Goal: Information Seeking & Learning: Learn about a topic

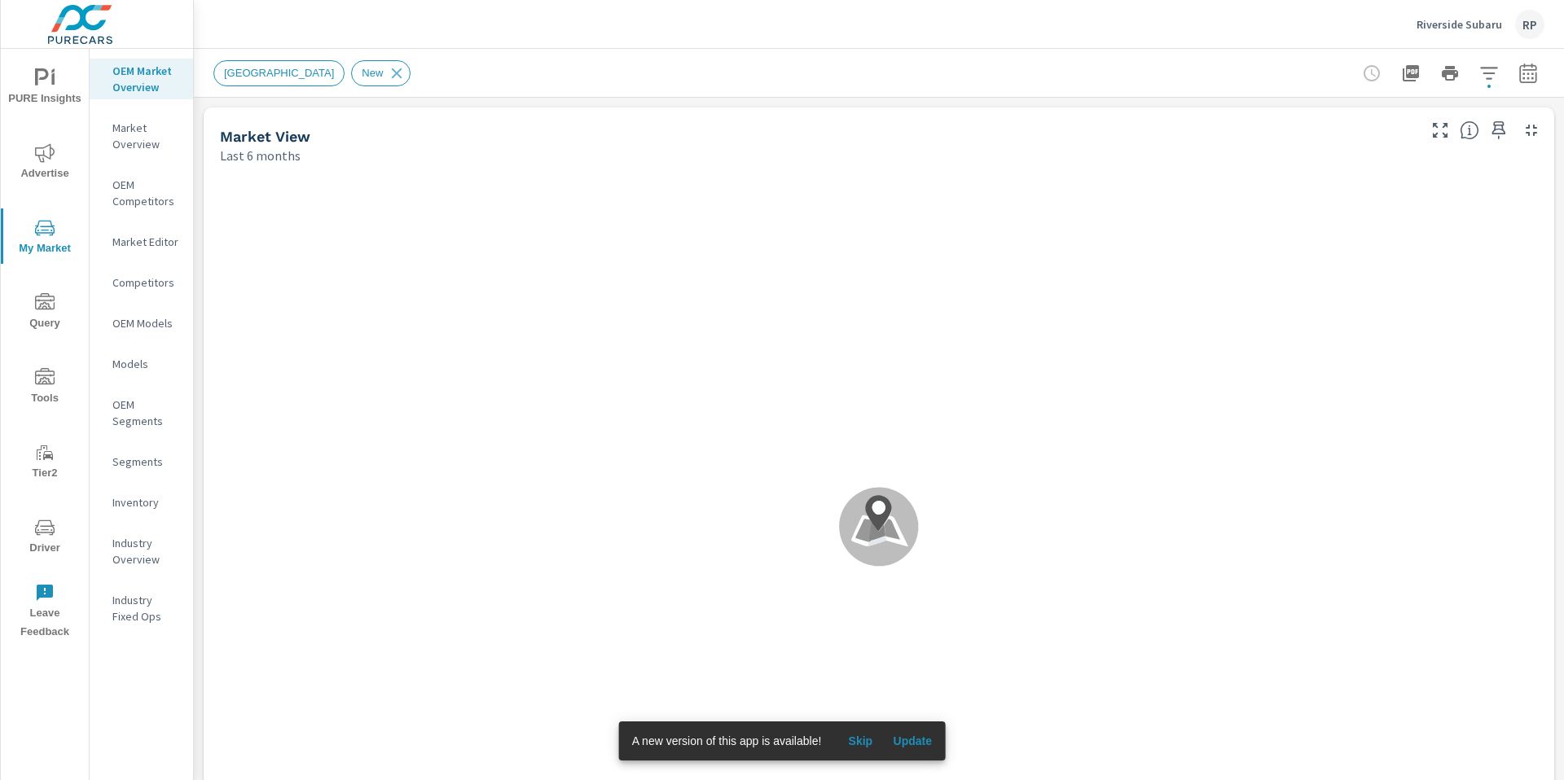
scroll to position [1, 0]
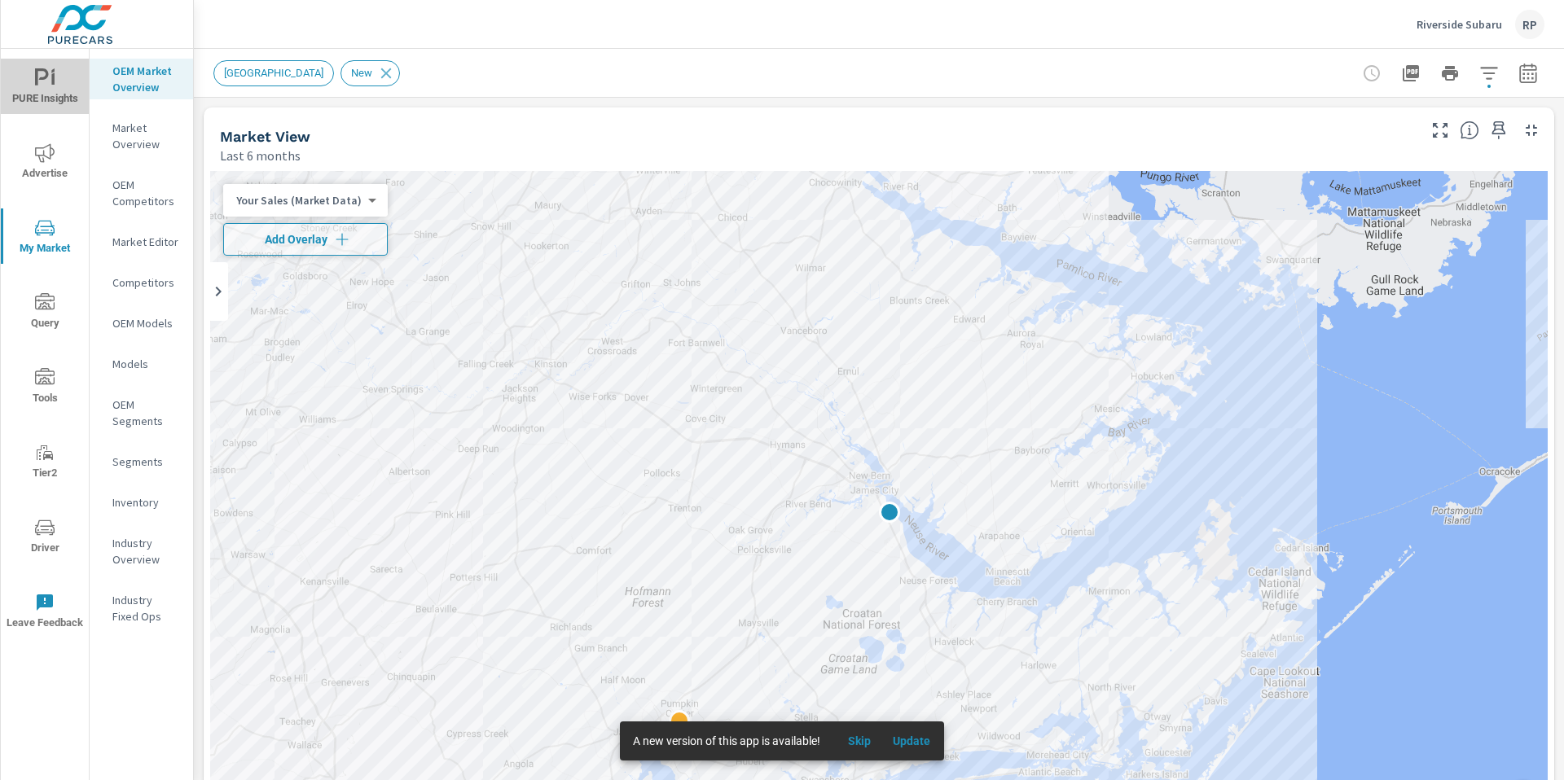
click at [50, 99] on span "PURE Insights" at bounding box center [45, 88] width 78 height 40
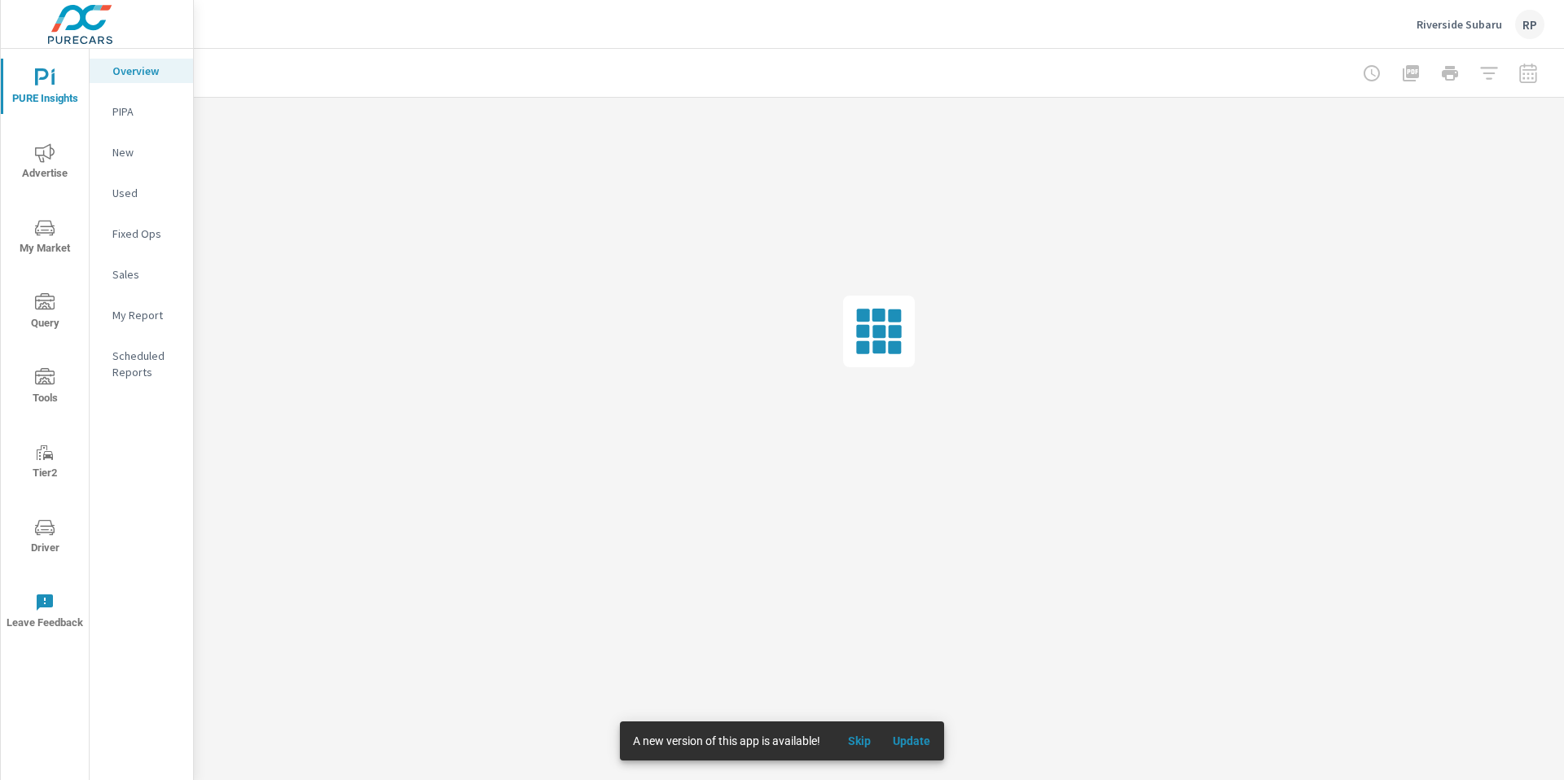
click at [143, 313] on p "My Report" at bounding box center [146, 315] width 68 height 16
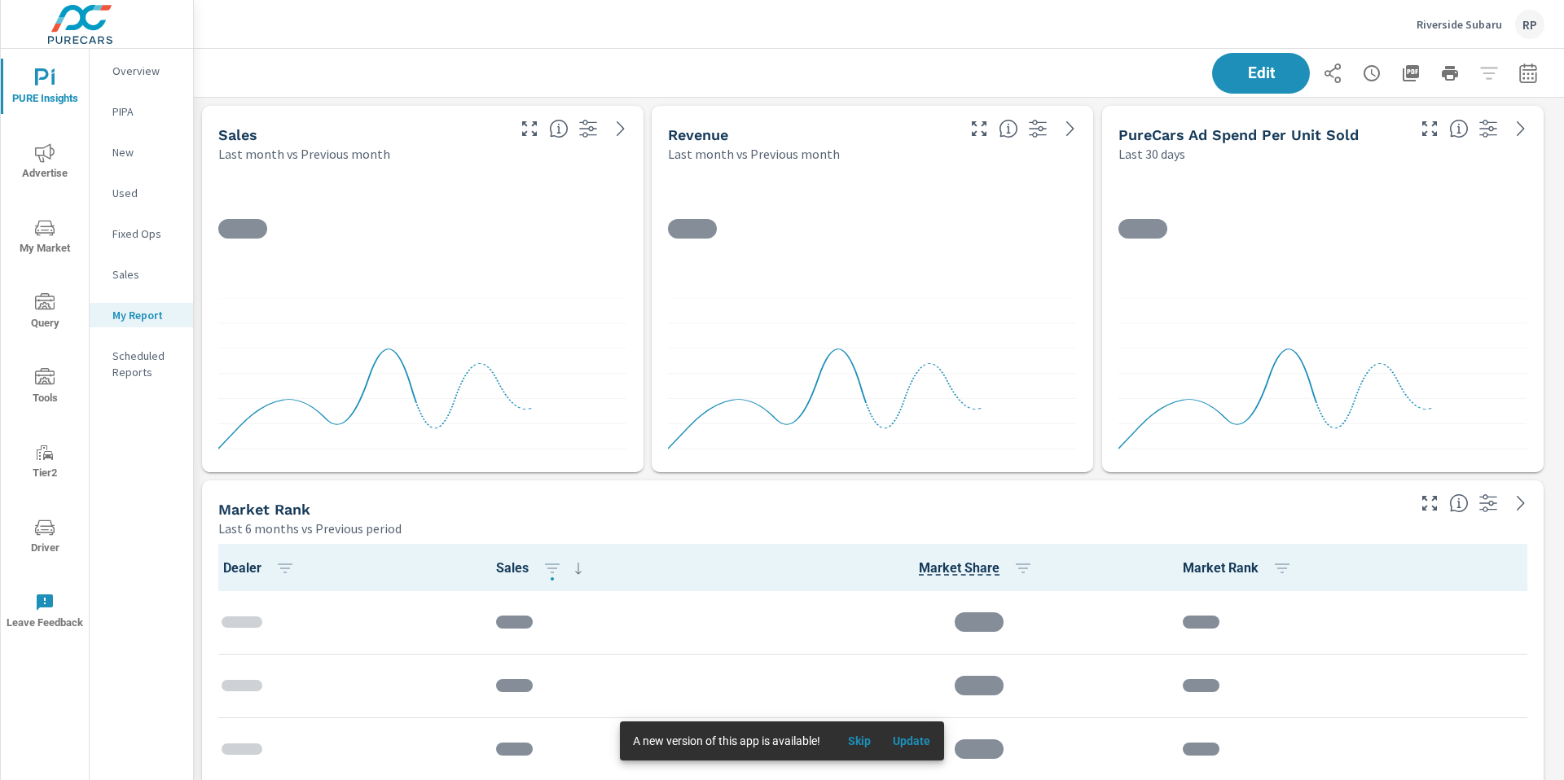
scroll to position [8, 8]
click at [1403, 76] on icon "button" at bounding box center [1411, 73] width 16 height 16
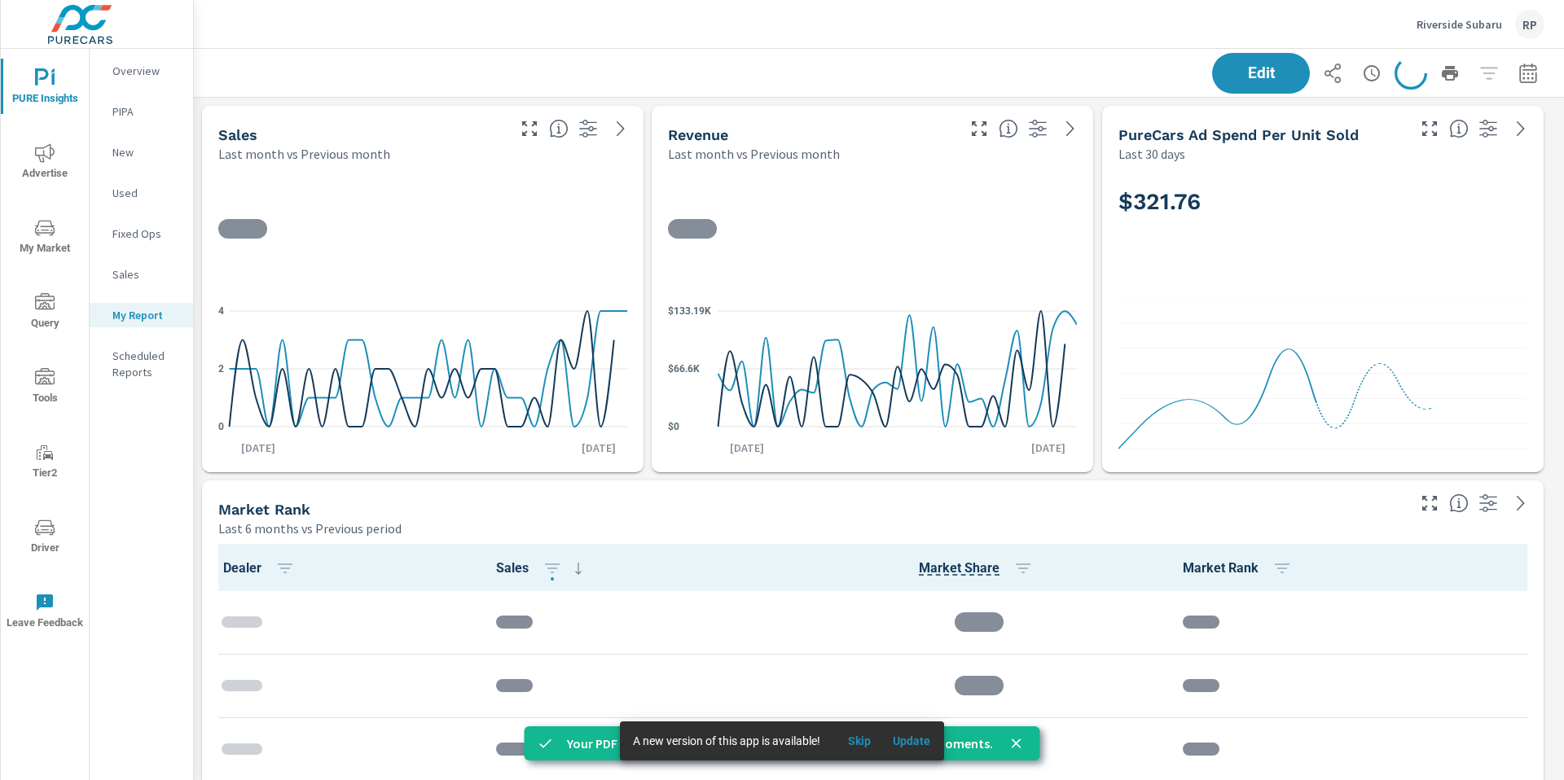
scroll to position [4905, 1383]
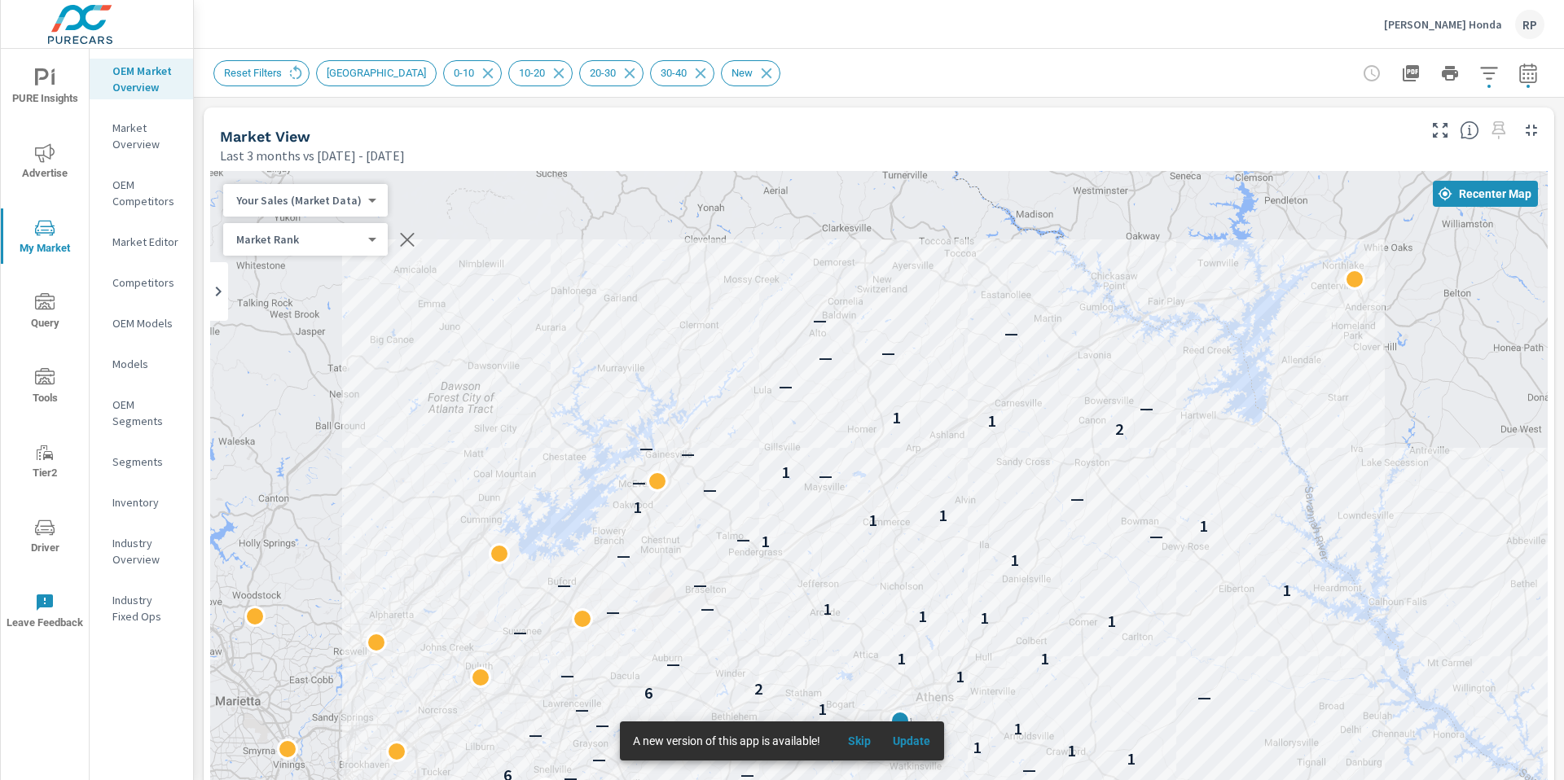
scroll to position [1, 0]
click at [52, 160] on icon "nav menu" at bounding box center [45, 153] width 20 height 20
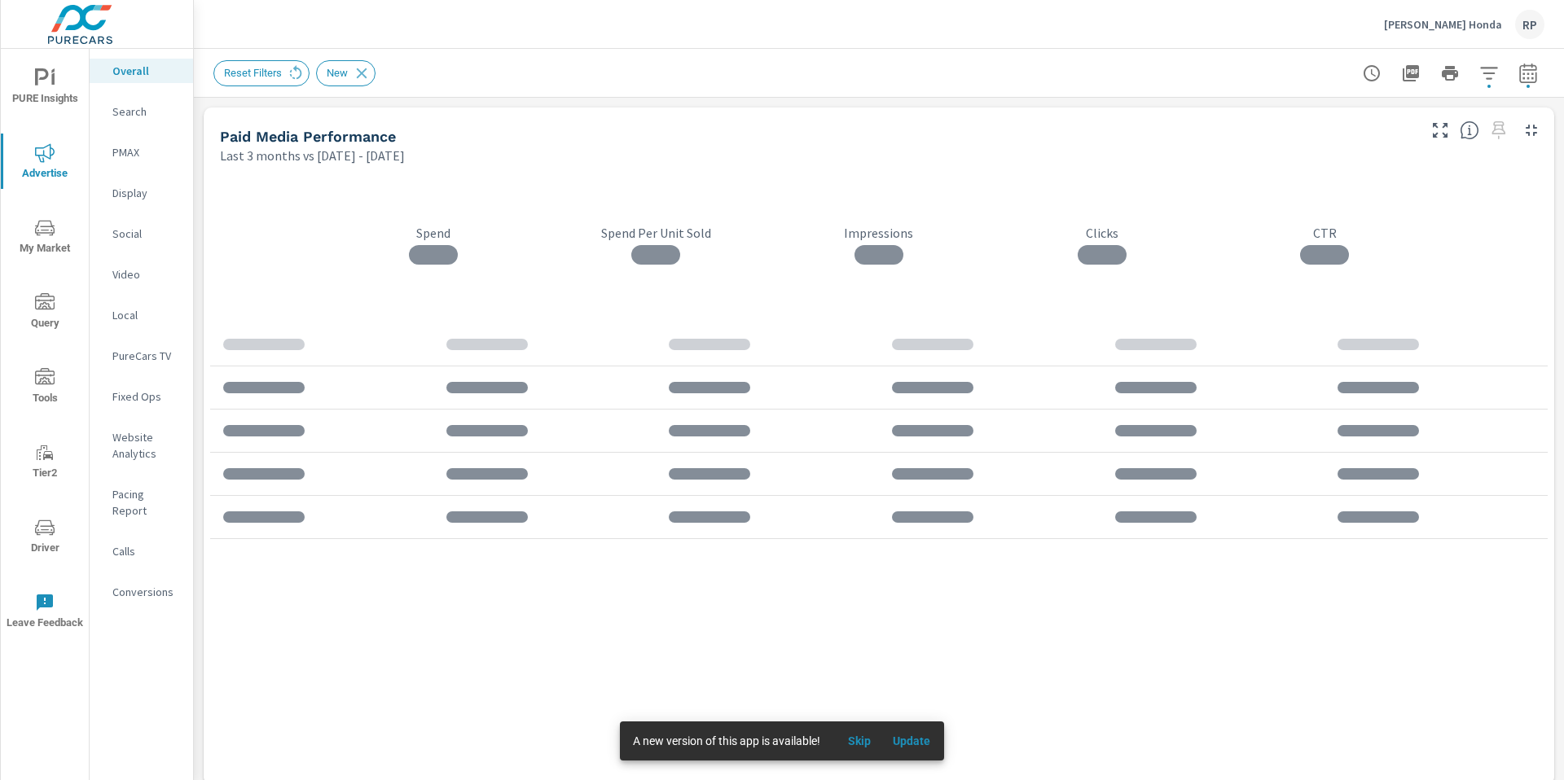
click at [55, 99] on span "PURE Insights" at bounding box center [45, 88] width 78 height 40
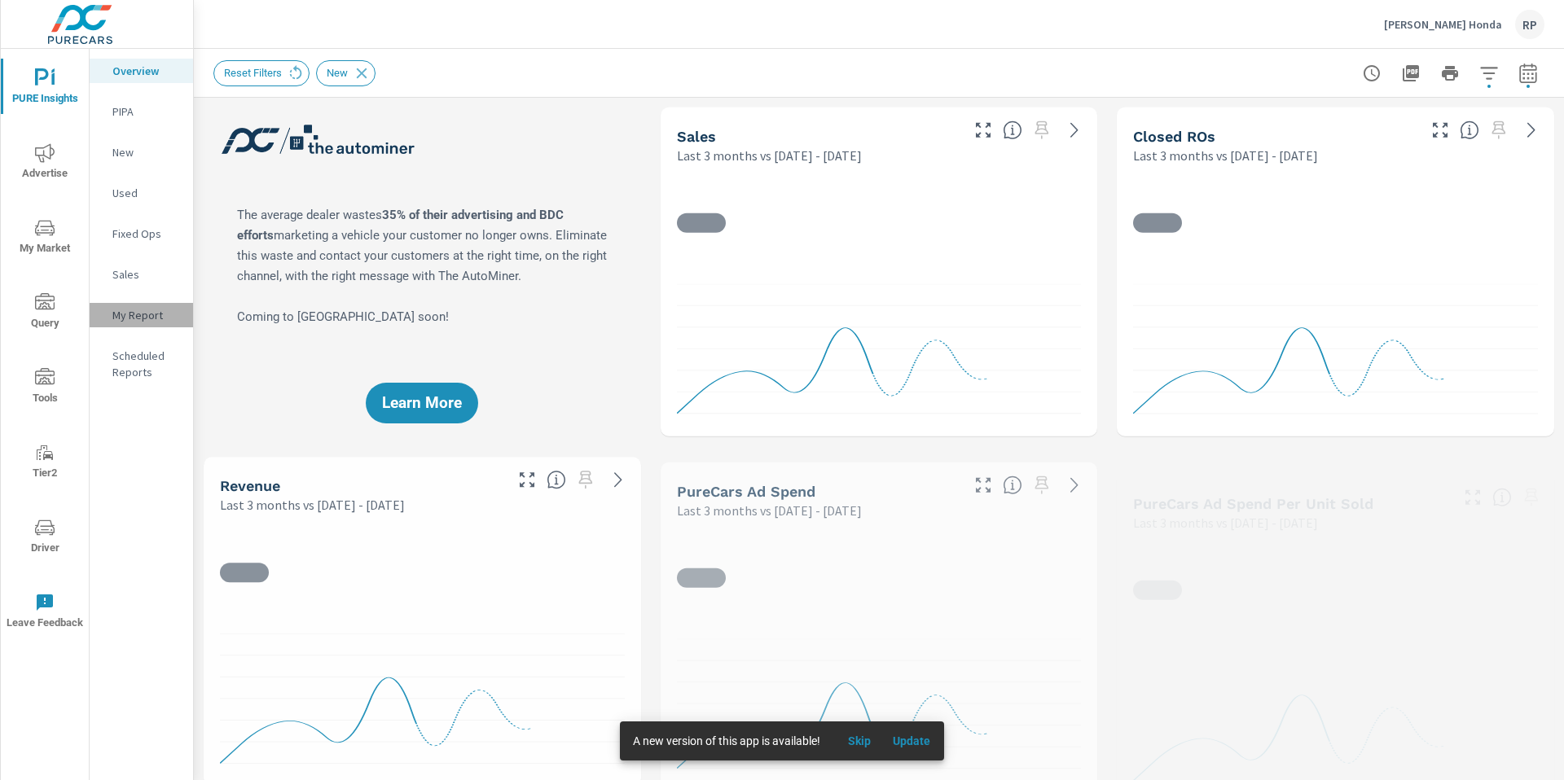
click at [144, 310] on p "My Report" at bounding box center [146, 315] width 68 height 16
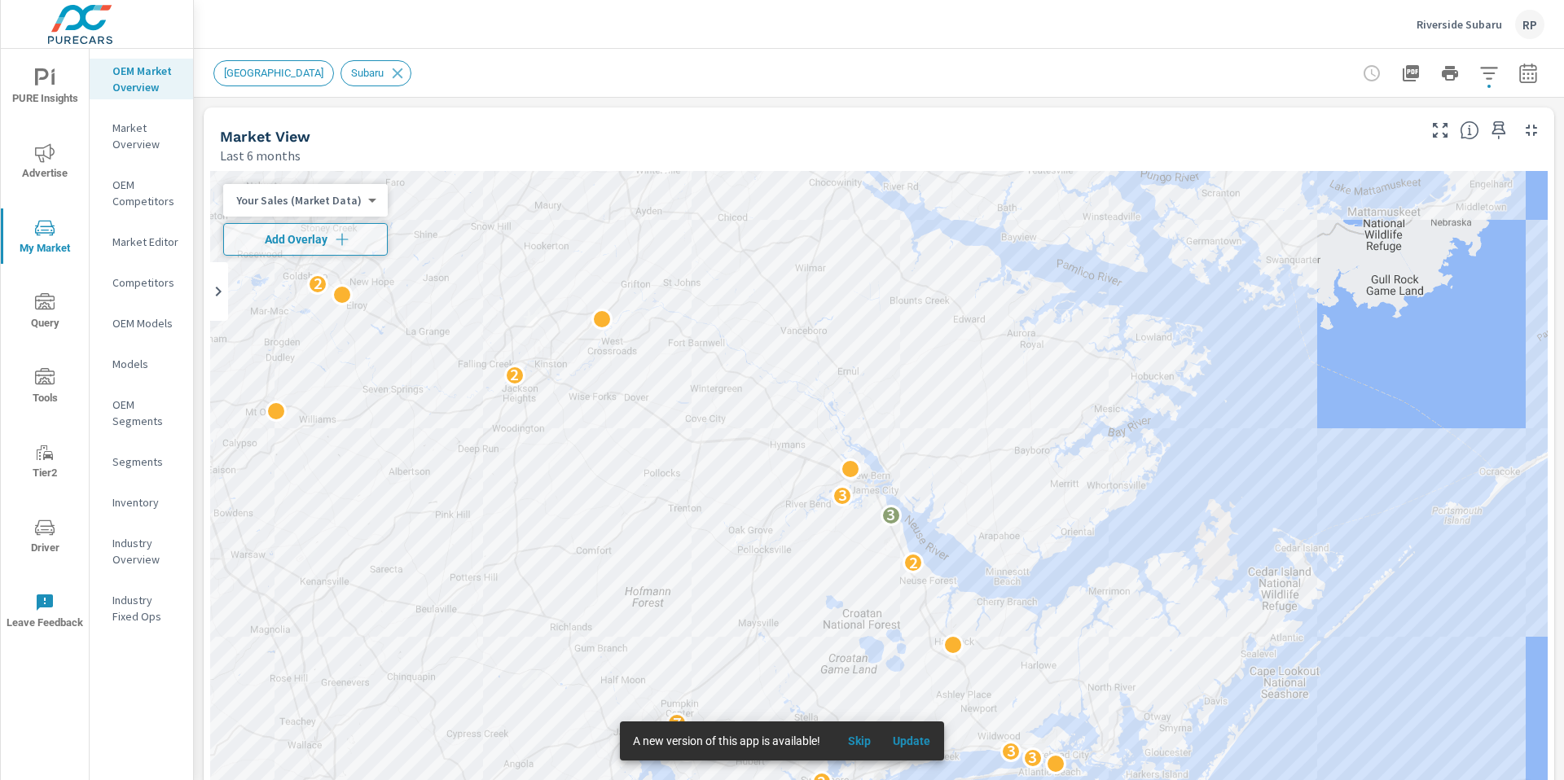
scroll to position [1, 0]
click at [1523, 31] on div "RP" at bounding box center [1529, 24] width 29 height 29
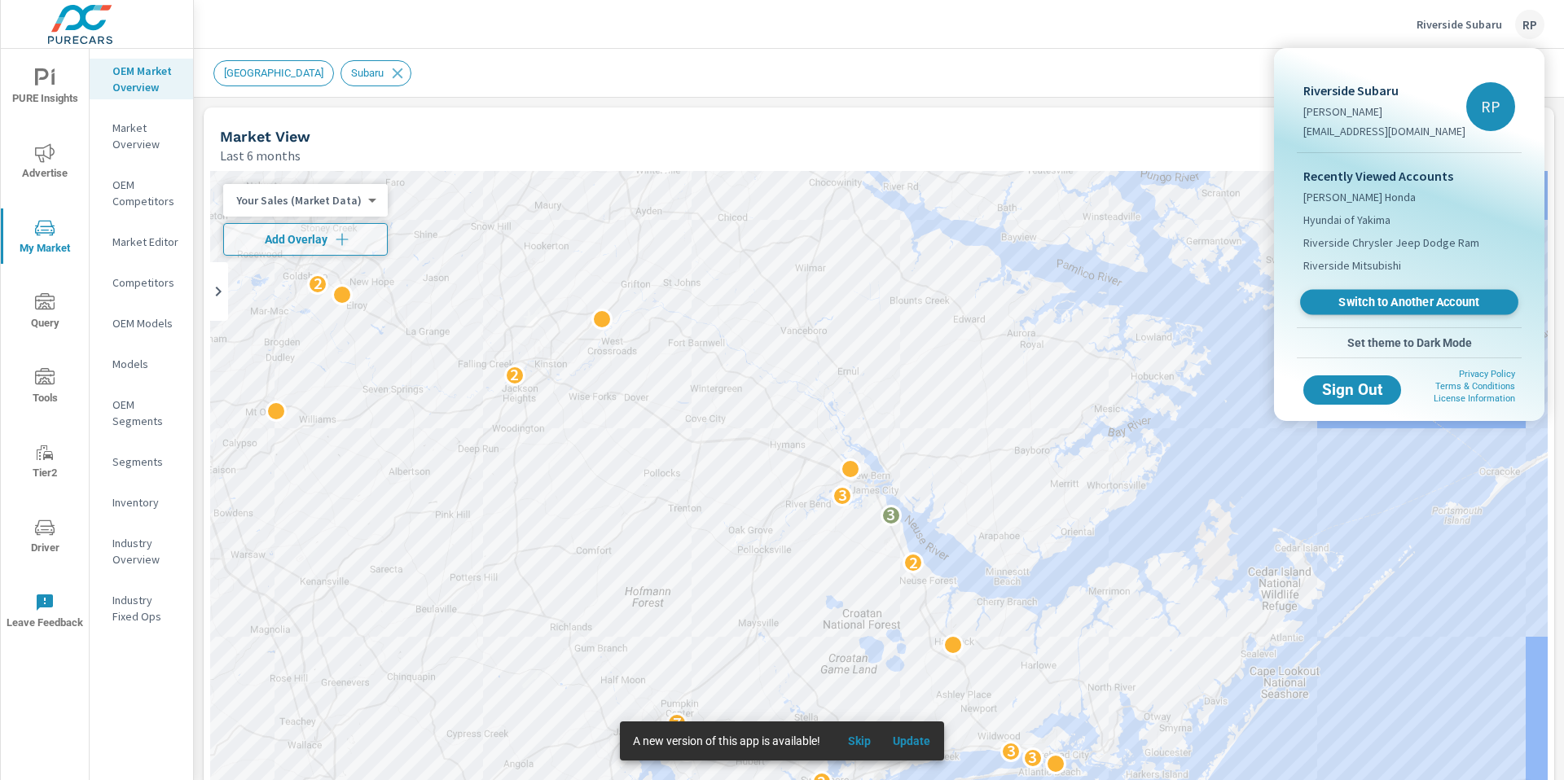
click at [1408, 298] on span "Switch to Another Account" at bounding box center [1409, 302] width 200 height 15
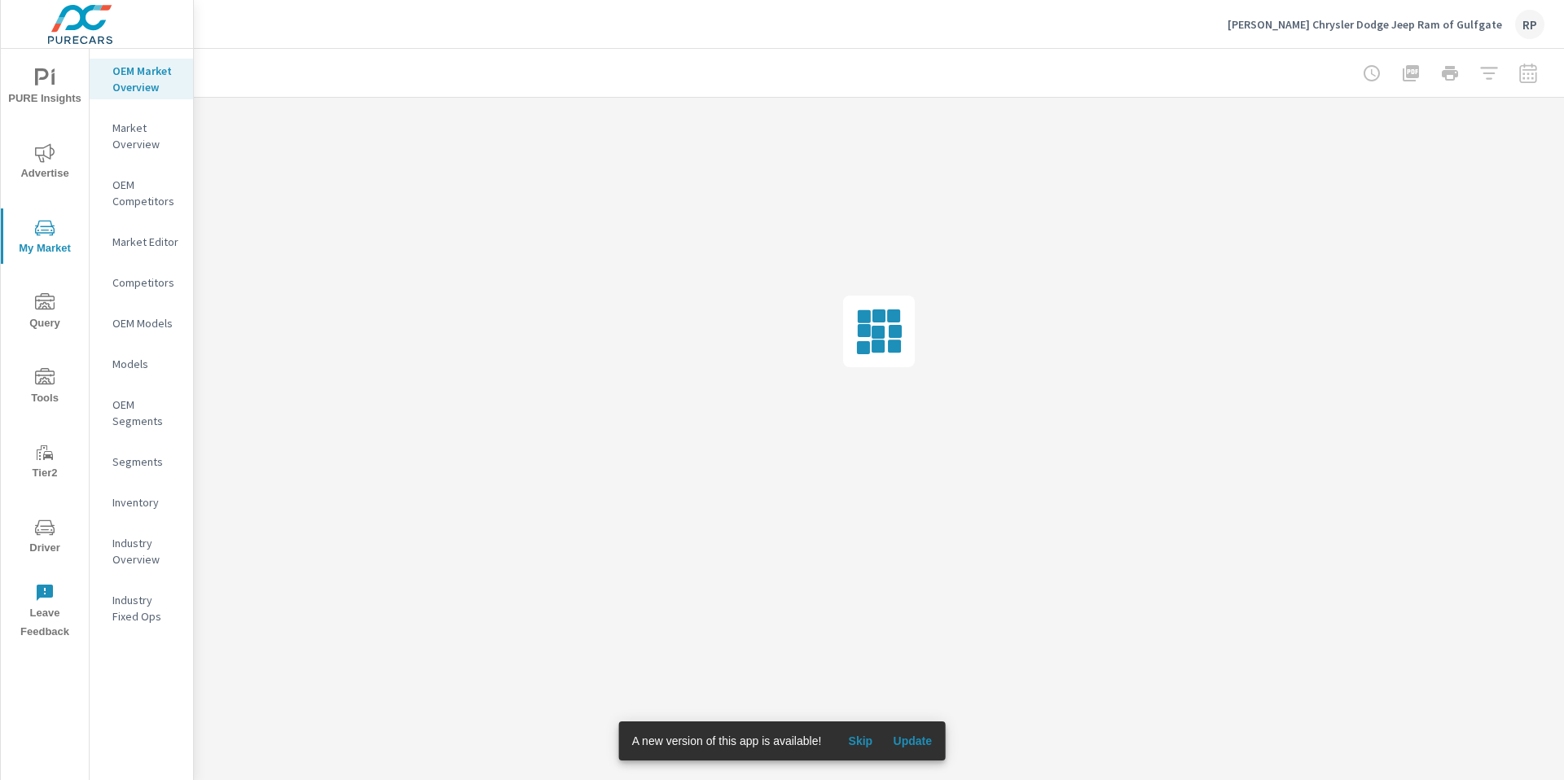
click at [55, 83] on span "PURE Insights" at bounding box center [45, 88] width 78 height 40
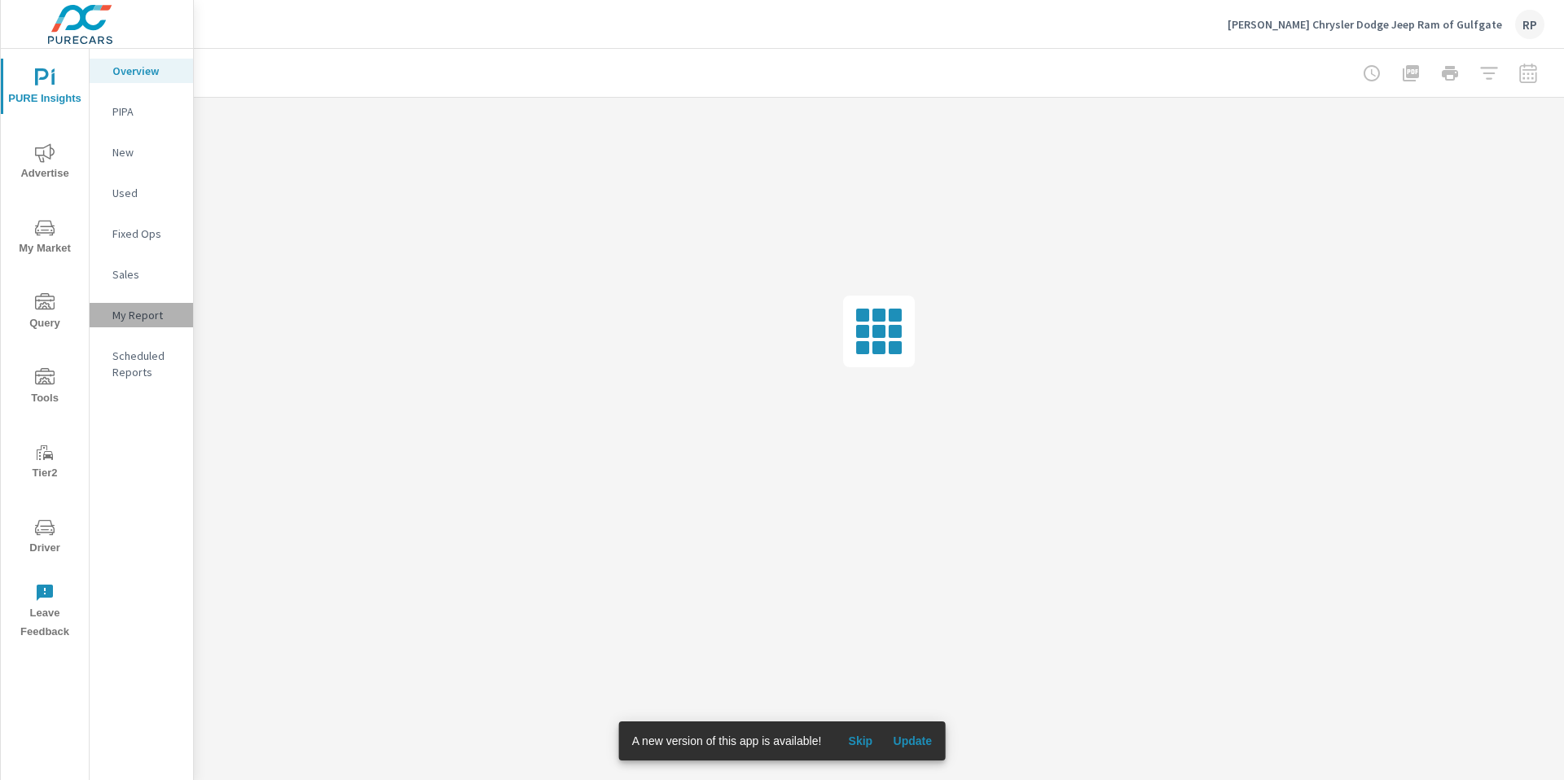
click at [133, 317] on p "My Report" at bounding box center [146, 315] width 68 height 16
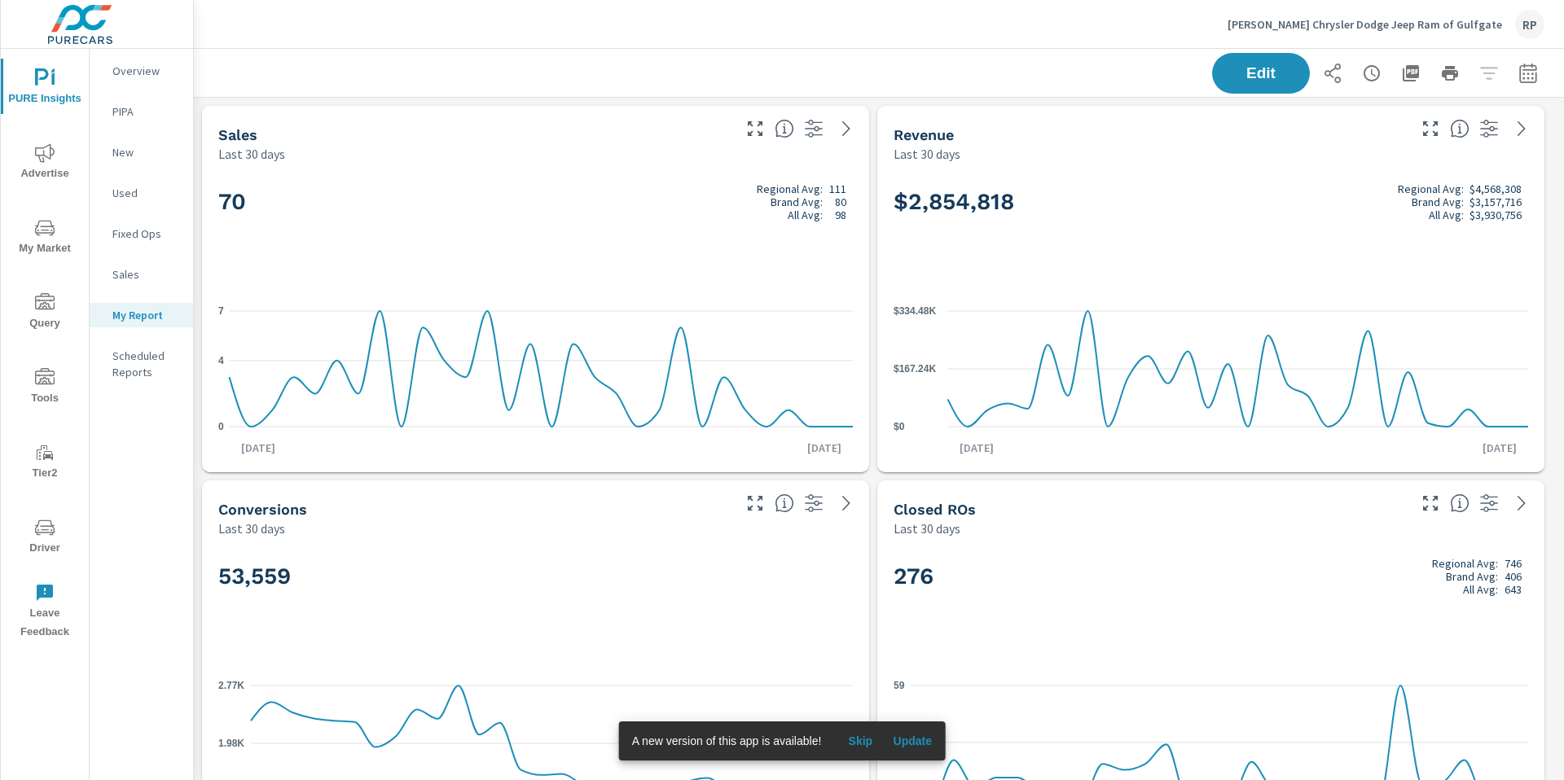
scroll to position [6591, 1383]
click at [1403, 76] on icon "button" at bounding box center [1411, 73] width 16 height 16
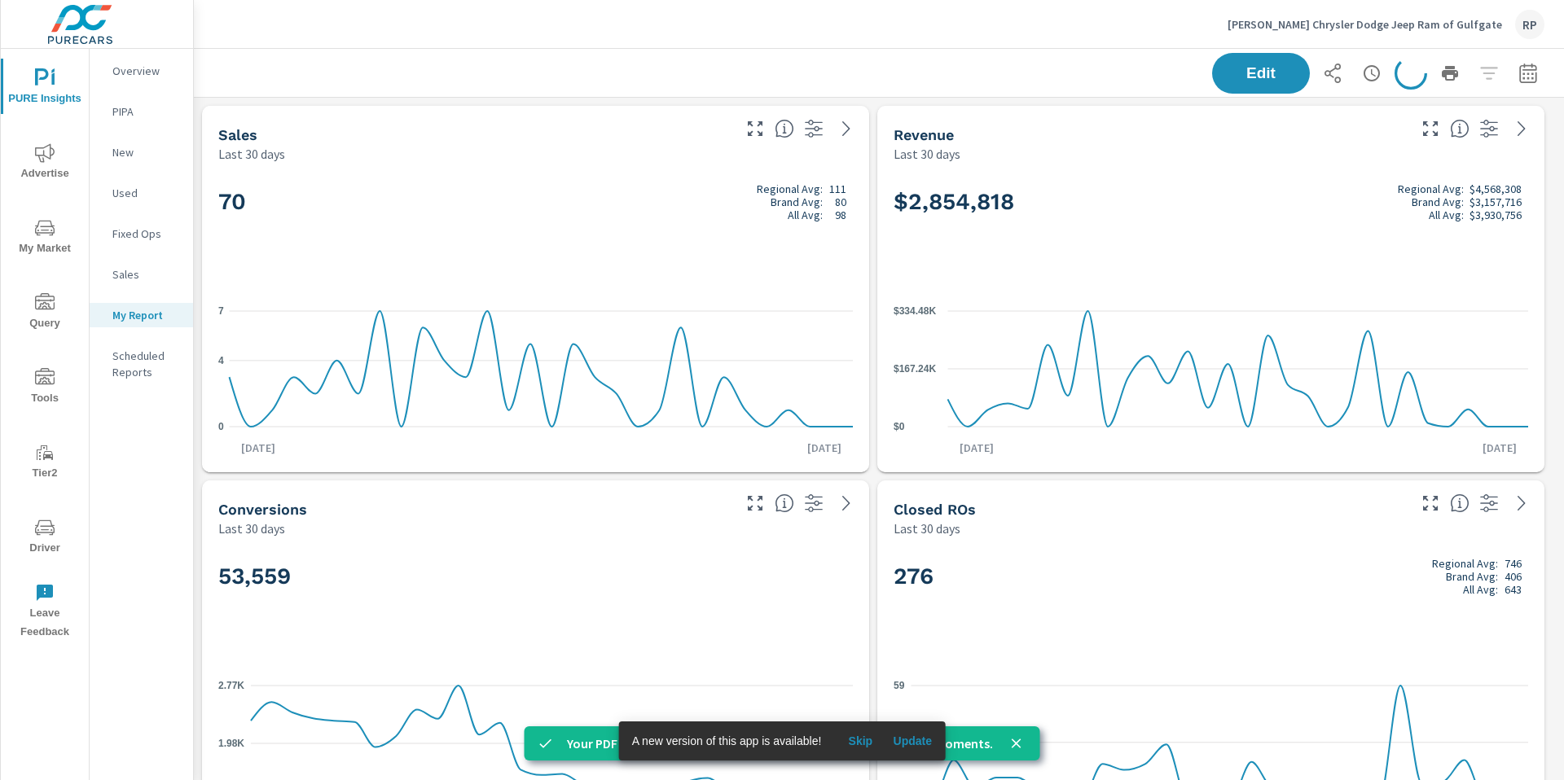
scroll to position [1, 0]
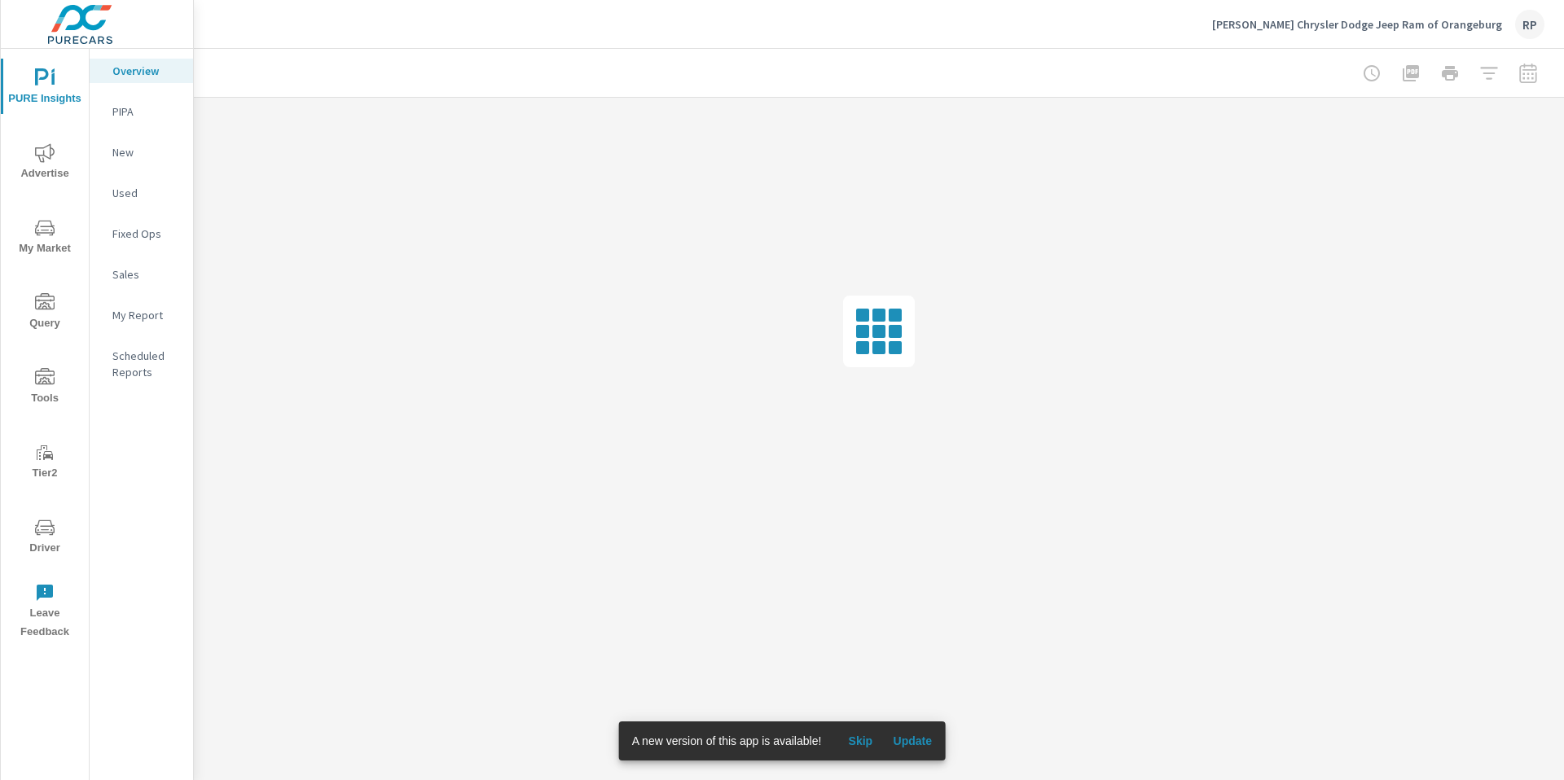
click at [147, 315] on p "My Report" at bounding box center [146, 315] width 68 height 16
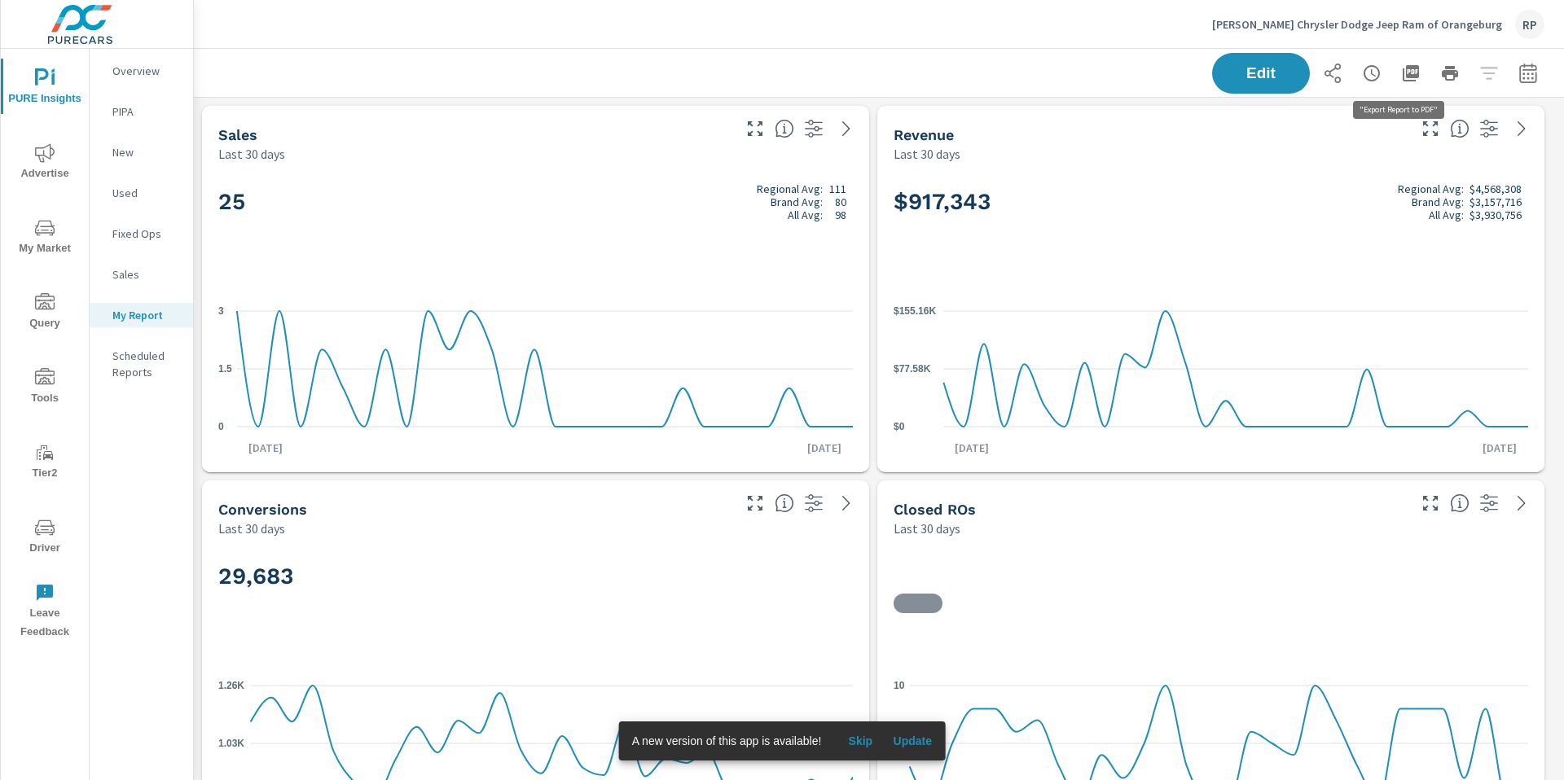
scroll to position [5467, 1383]
click at [1404, 83] on button "button" at bounding box center [1411, 73] width 33 height 33
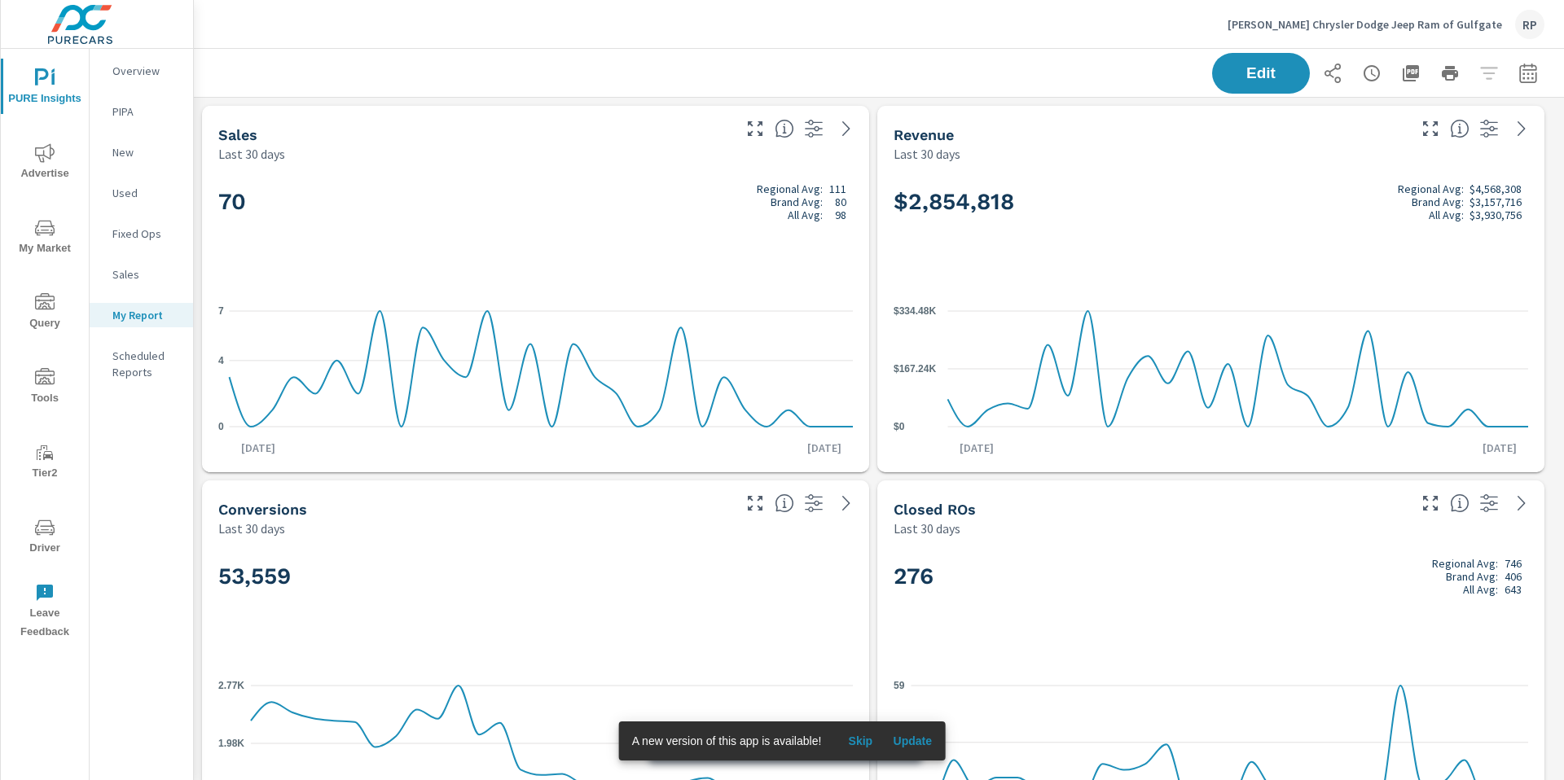
scroll to position [6591, 1383]
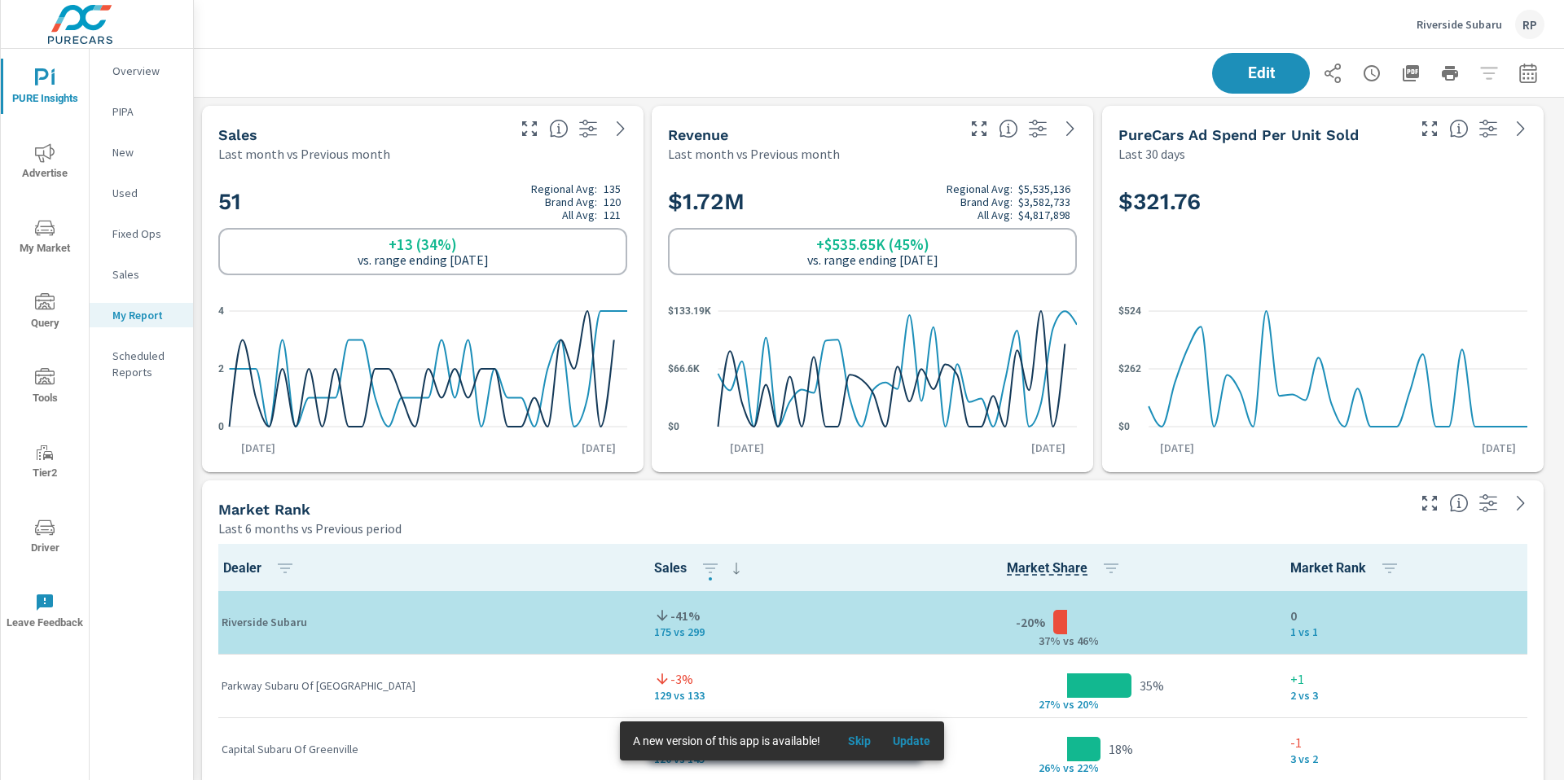
scroll to position [4905, 1383]
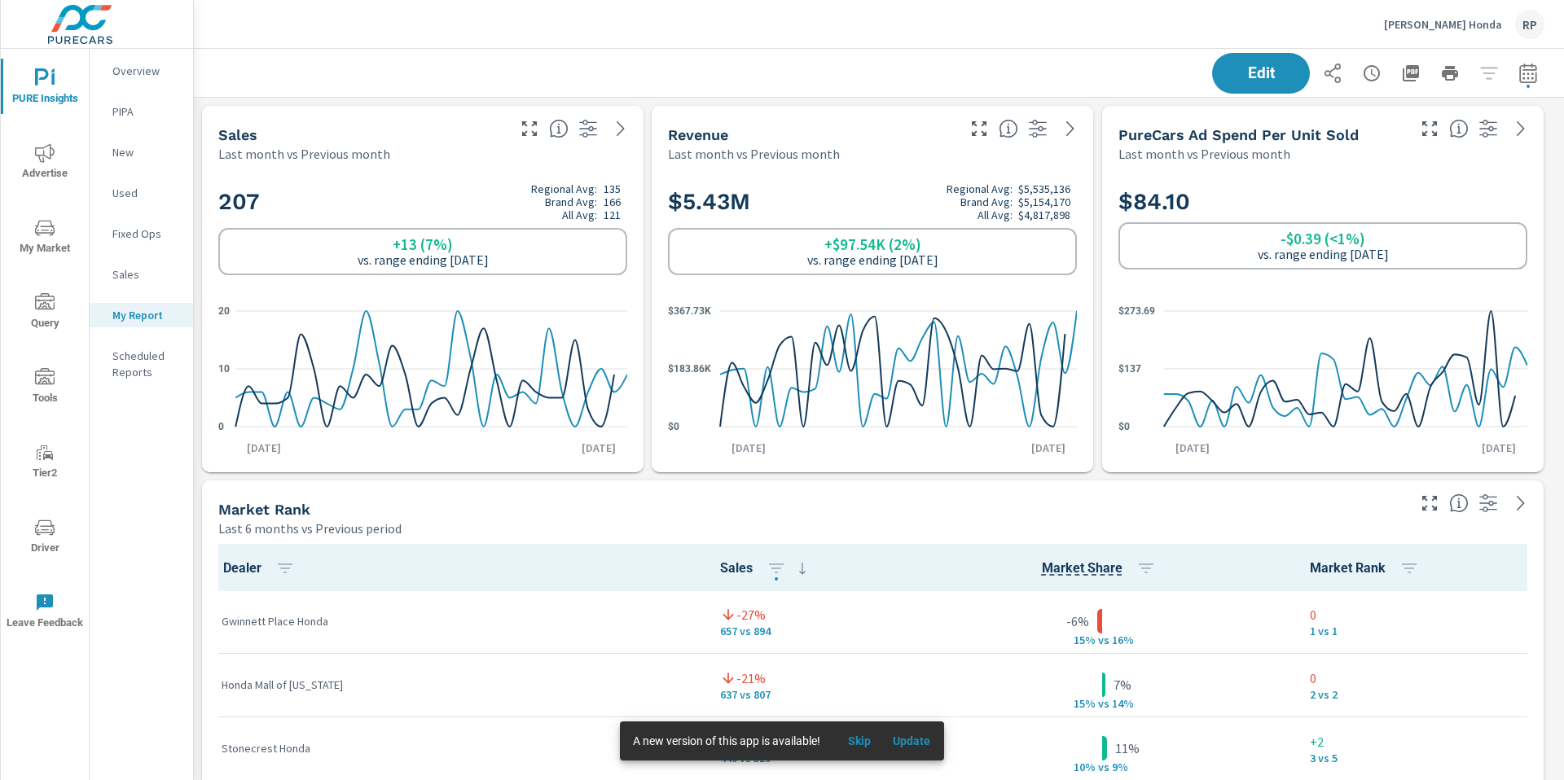
scroll to position [1, 0]
click at [928, 747] on span "Update" at bounding box center [911, 741] width 39 height 15
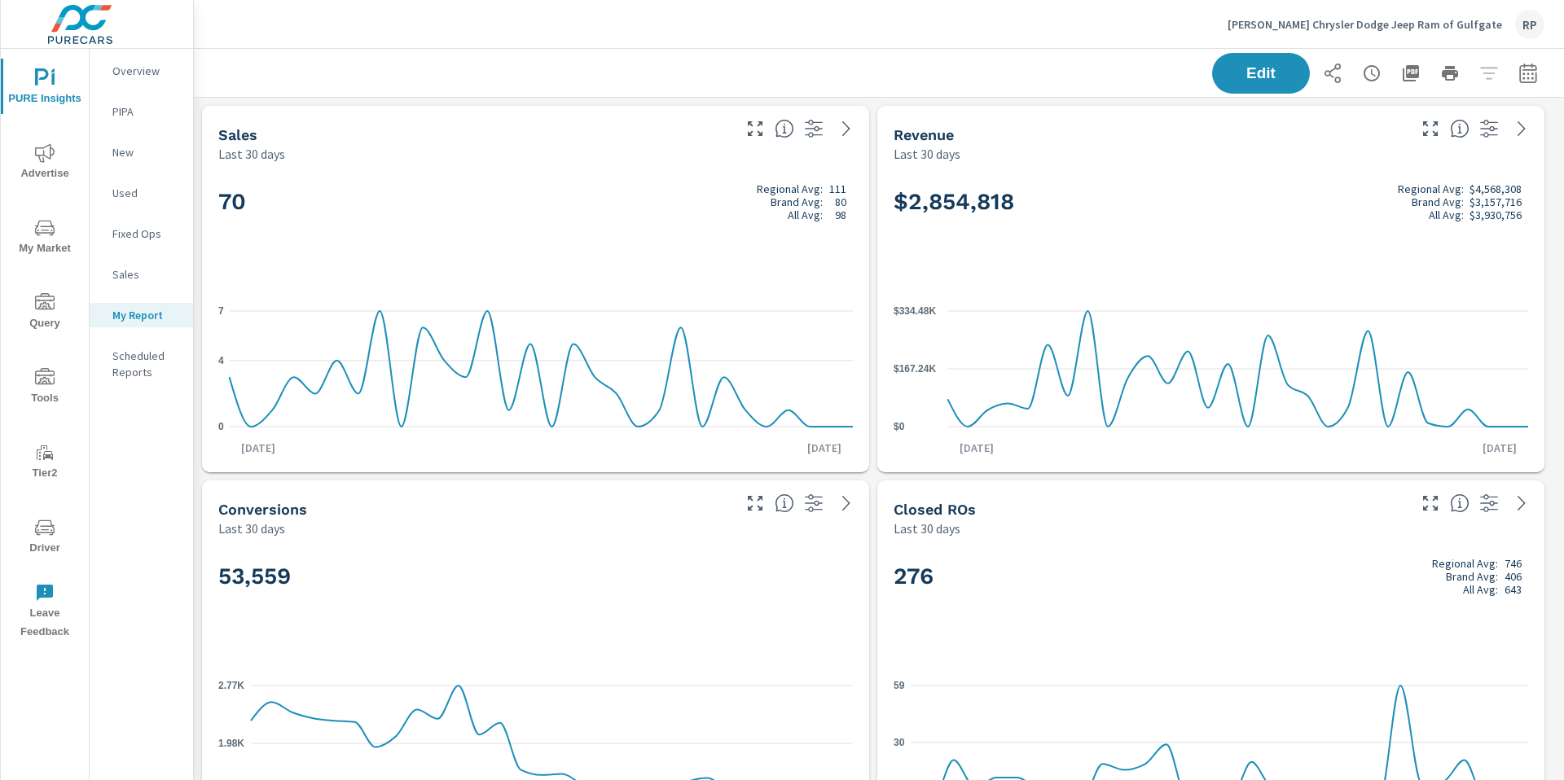
scroll to position [6591, 1383]
click at [1519, 68] on icon "button" at bounding box center [1529, 74] width 20 height 20
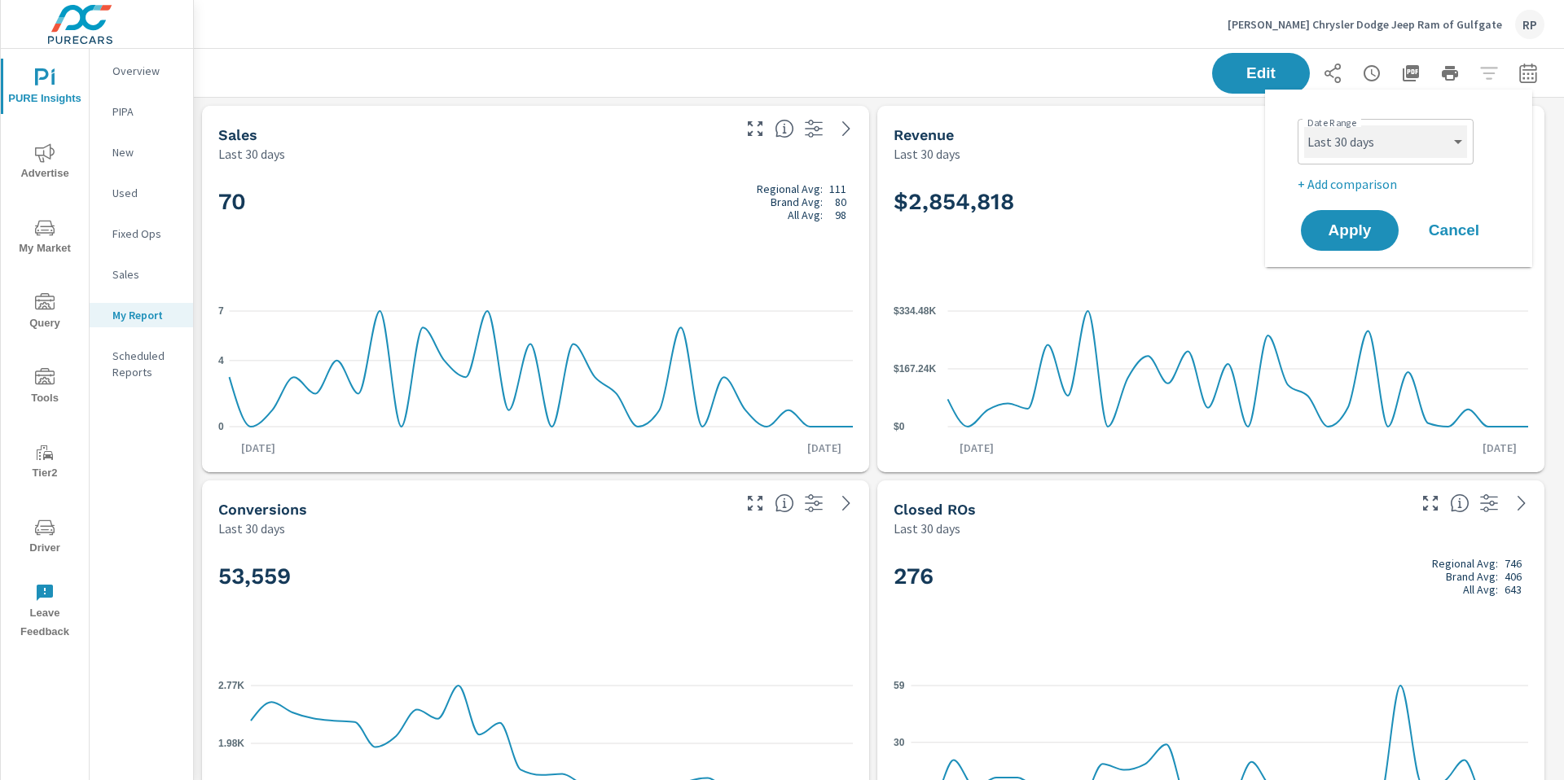
click at [1382, 150] on select "Custom Yesterday Last week Last 7 days Last 14 days Last 30 days Last 45 days L…" at bounding box center [1385, 141] width 163 height 33
click at [1304, 125] on select "Custom Yesterday Last week Last 7 days Last 14 days Last 30 days Last 45 days L…" at bounding box center [1385, 141] width 163 height 33
select select "Last month"
click at [75, 499] on div "PURE Insights Advertise My Market Query Tools Tier2 Driver Leave Feedback" at bounding box center [45, 349] width 88 height 600
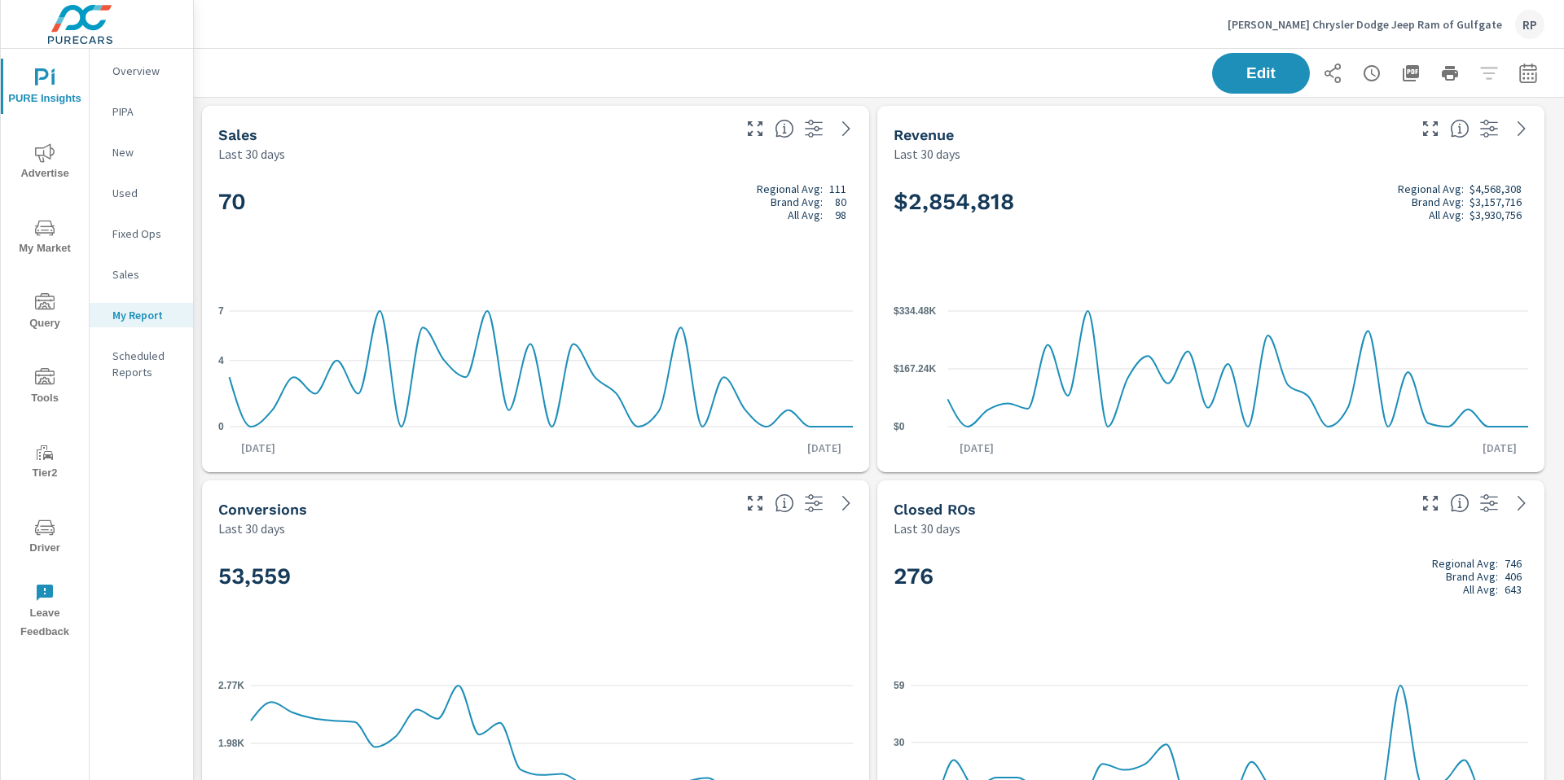
click at [39, 536] on icon "nav menu" at bounding box center [45, 528] width 20 height 20
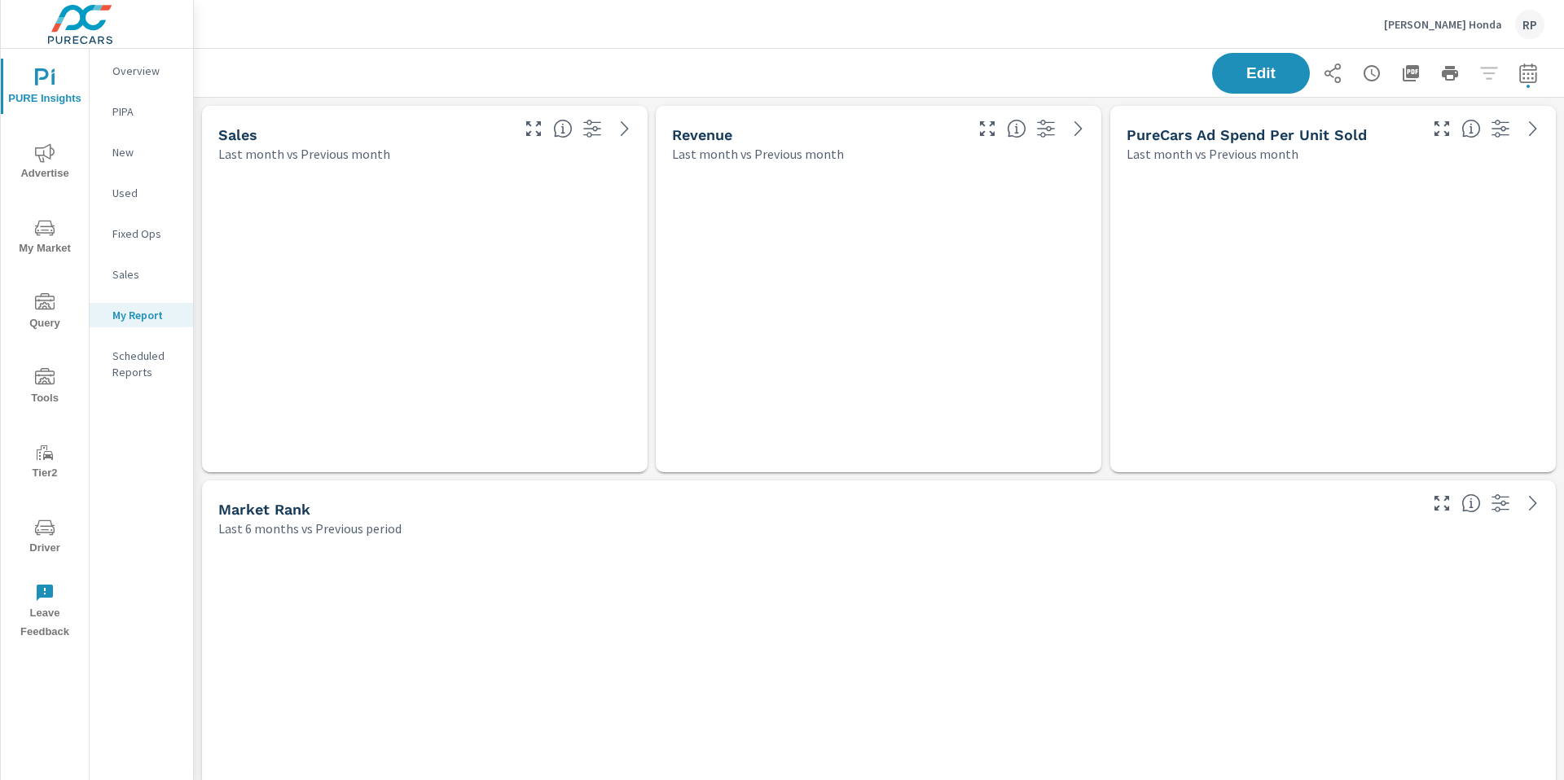
scroll to position [8090, 1383]
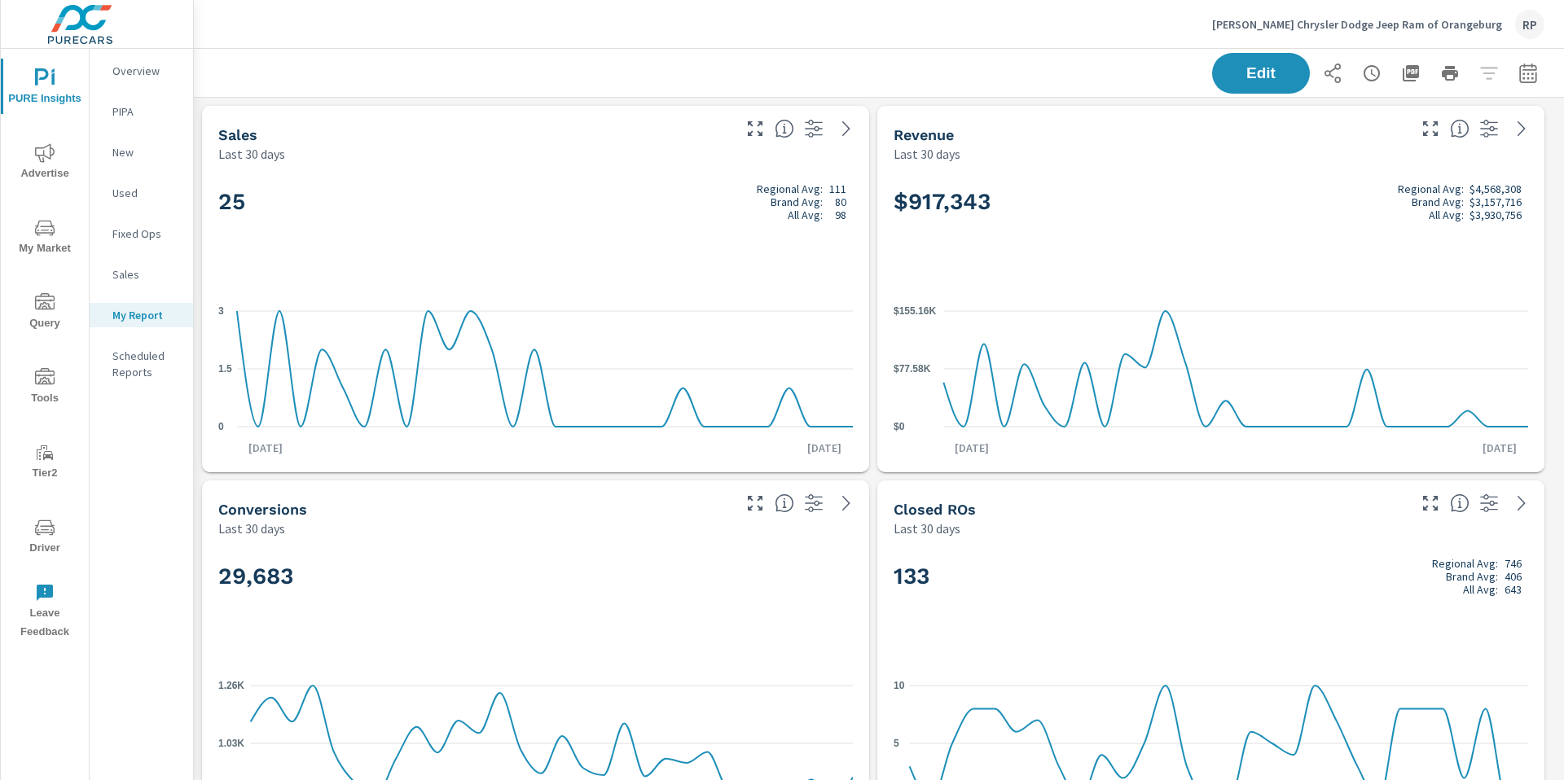
scroll to position [1, 0]
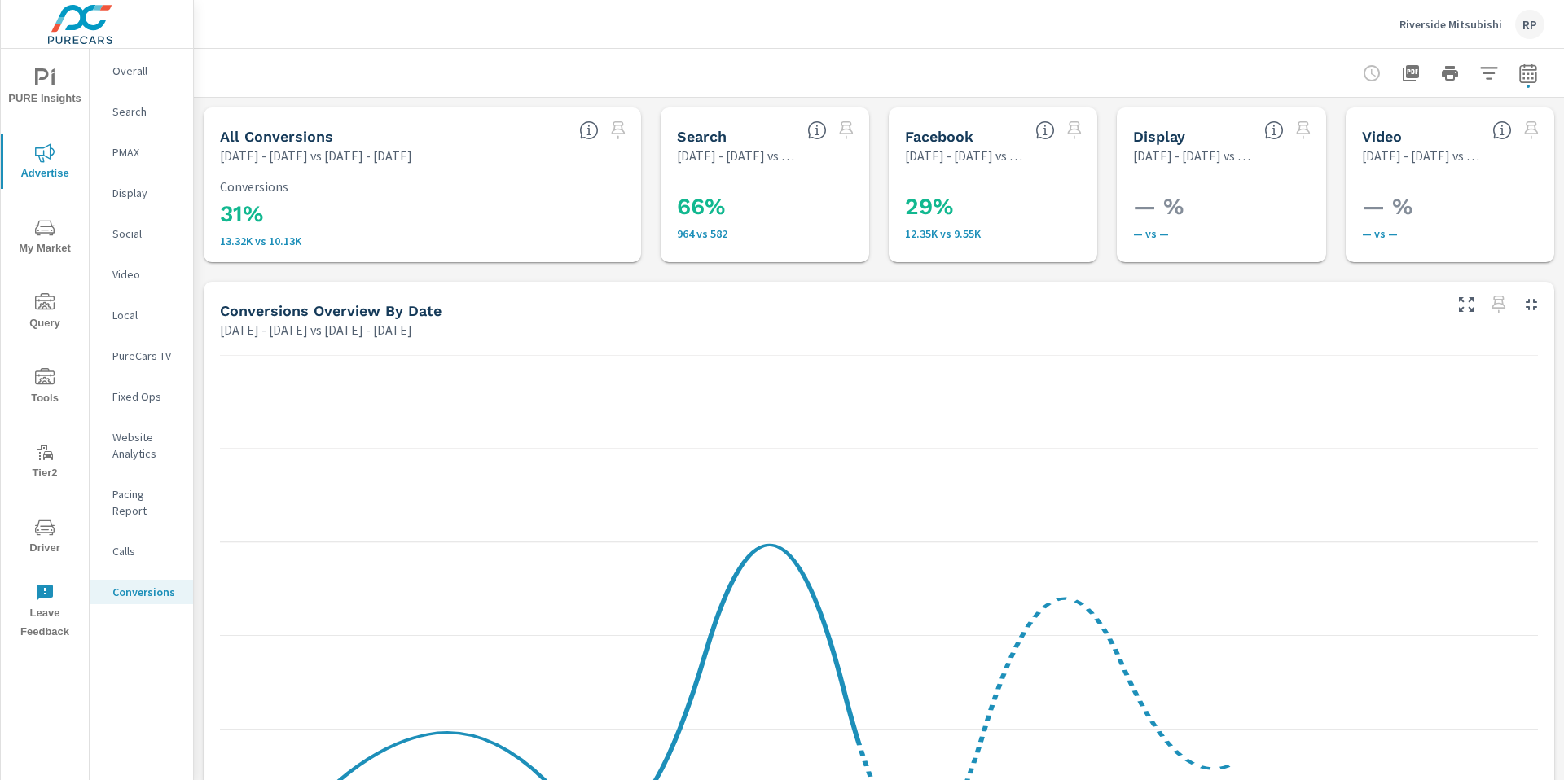
click at [1529, 28] on div "RP" at bounding box center [1529, 24] width 29 height 29
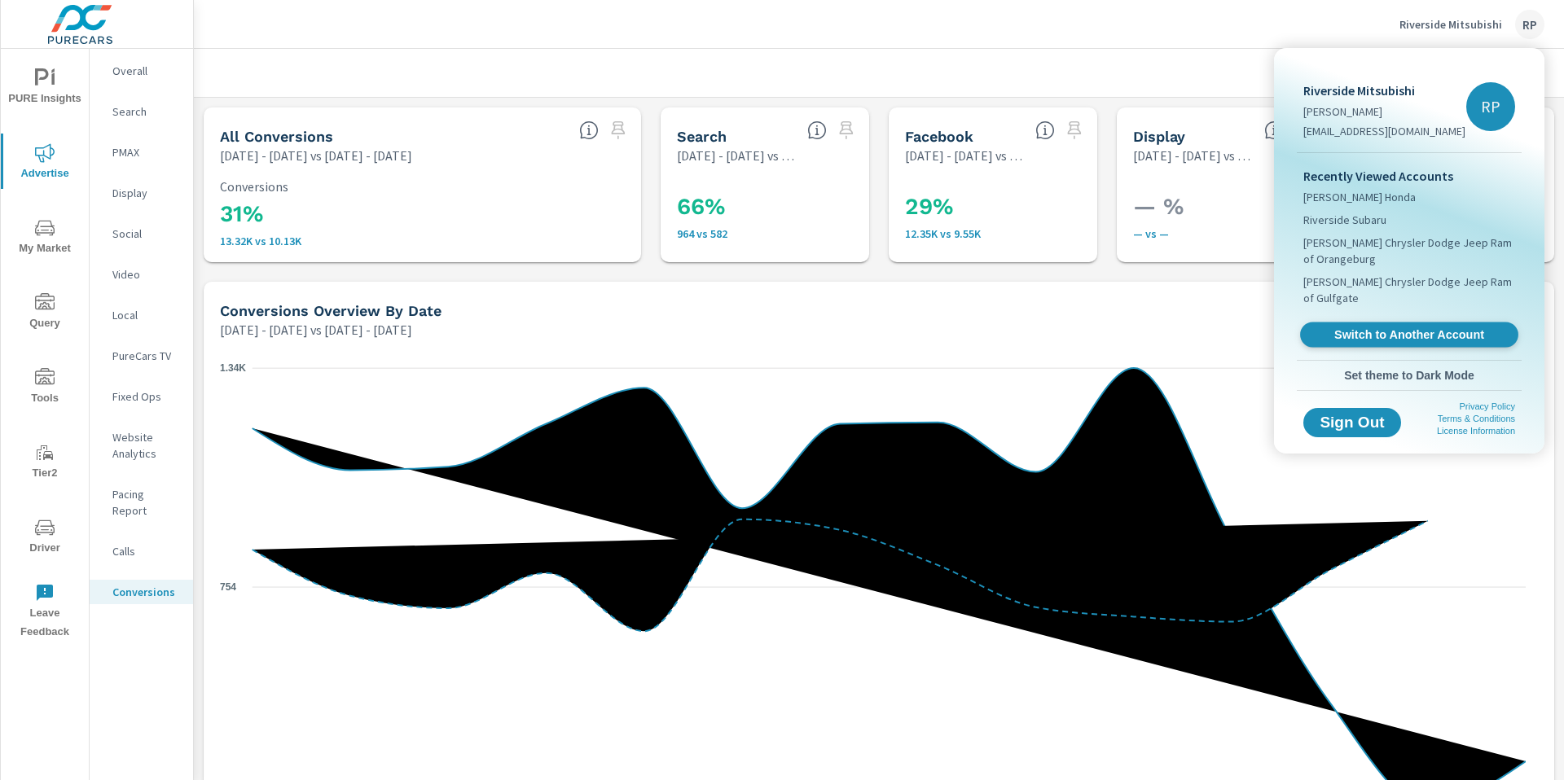
click at [1385, 327] on span "Switch to Another Account" at bounding box center [1409, 334] width 200 height 15
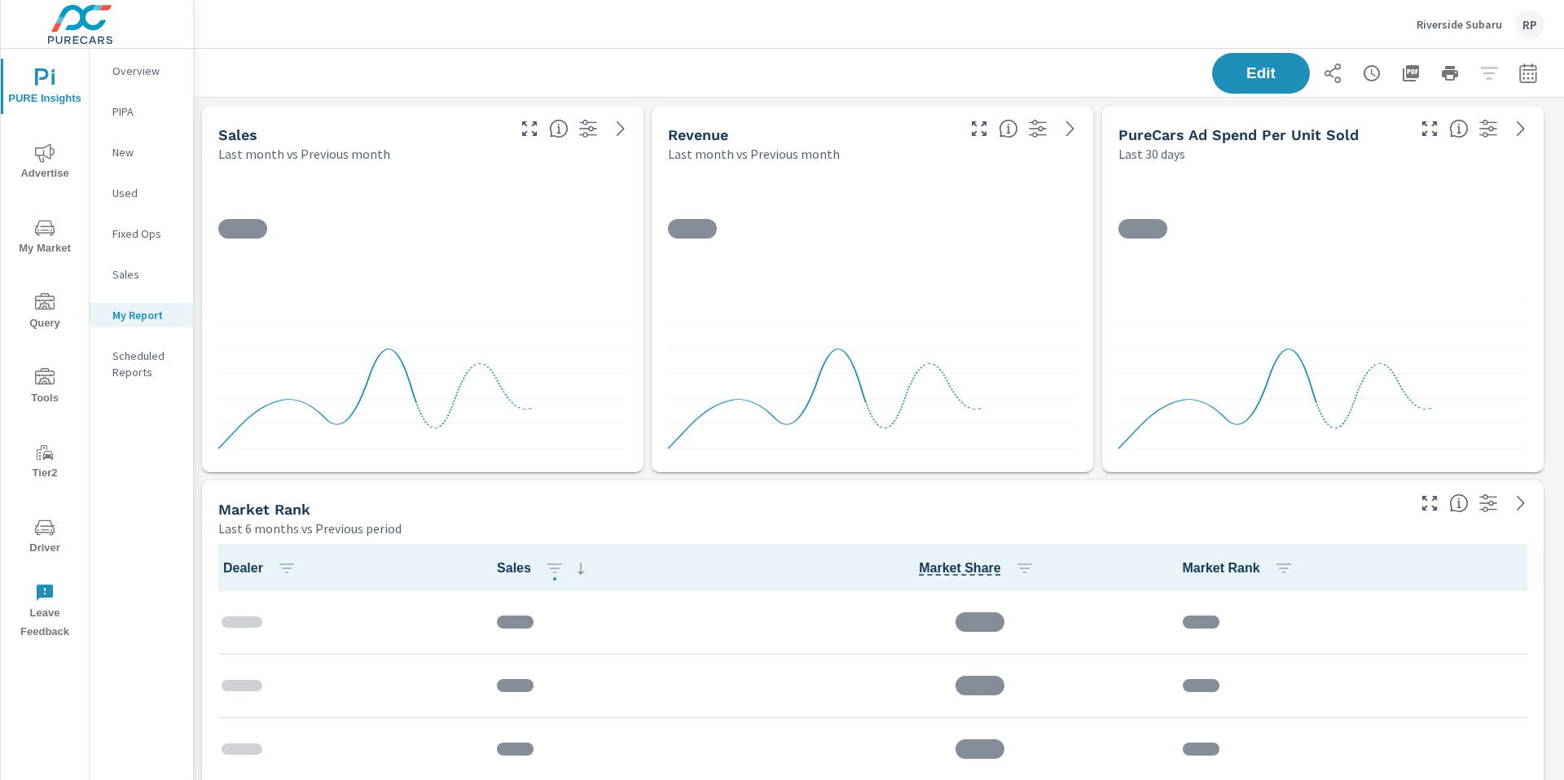
scroll to position [4905, 1383]
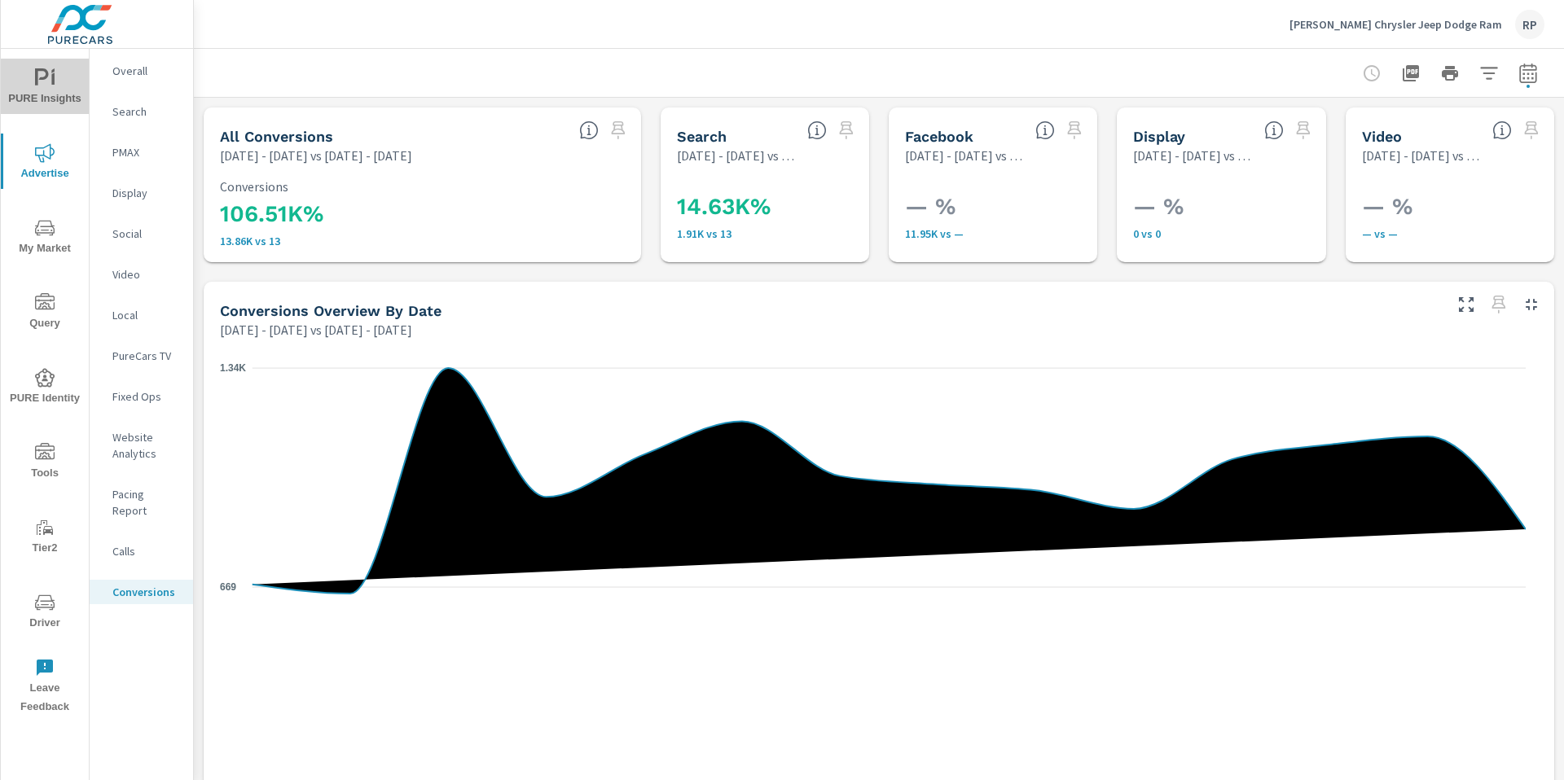
click at [52, 76] on icon "nav menu" at bounding box center [52, 79] width 3 height 12
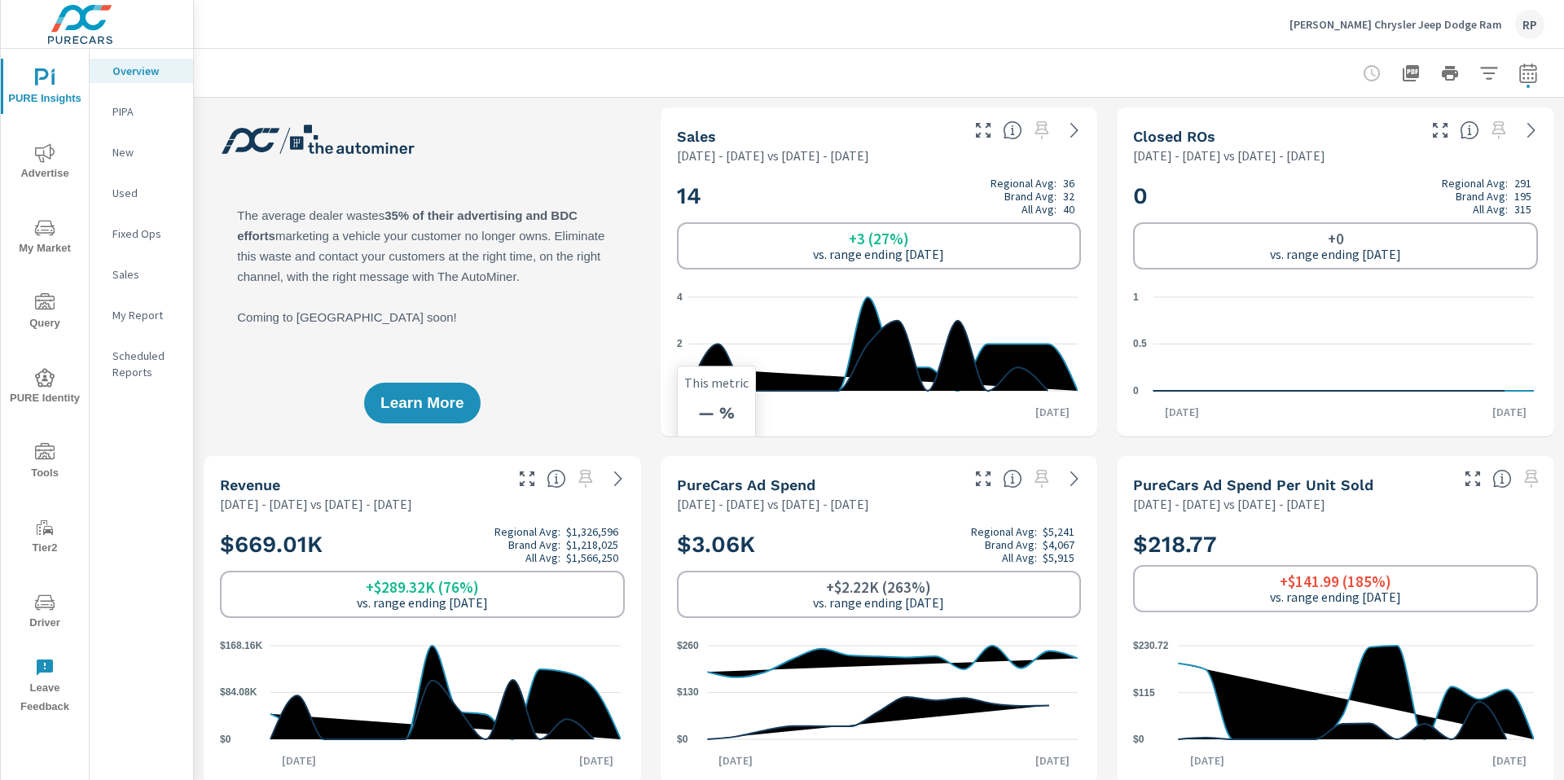
scroll to position [1, 0]
click at [1519, 69] on icon "button" at bounding box center [1527, 73] width 17 height 20
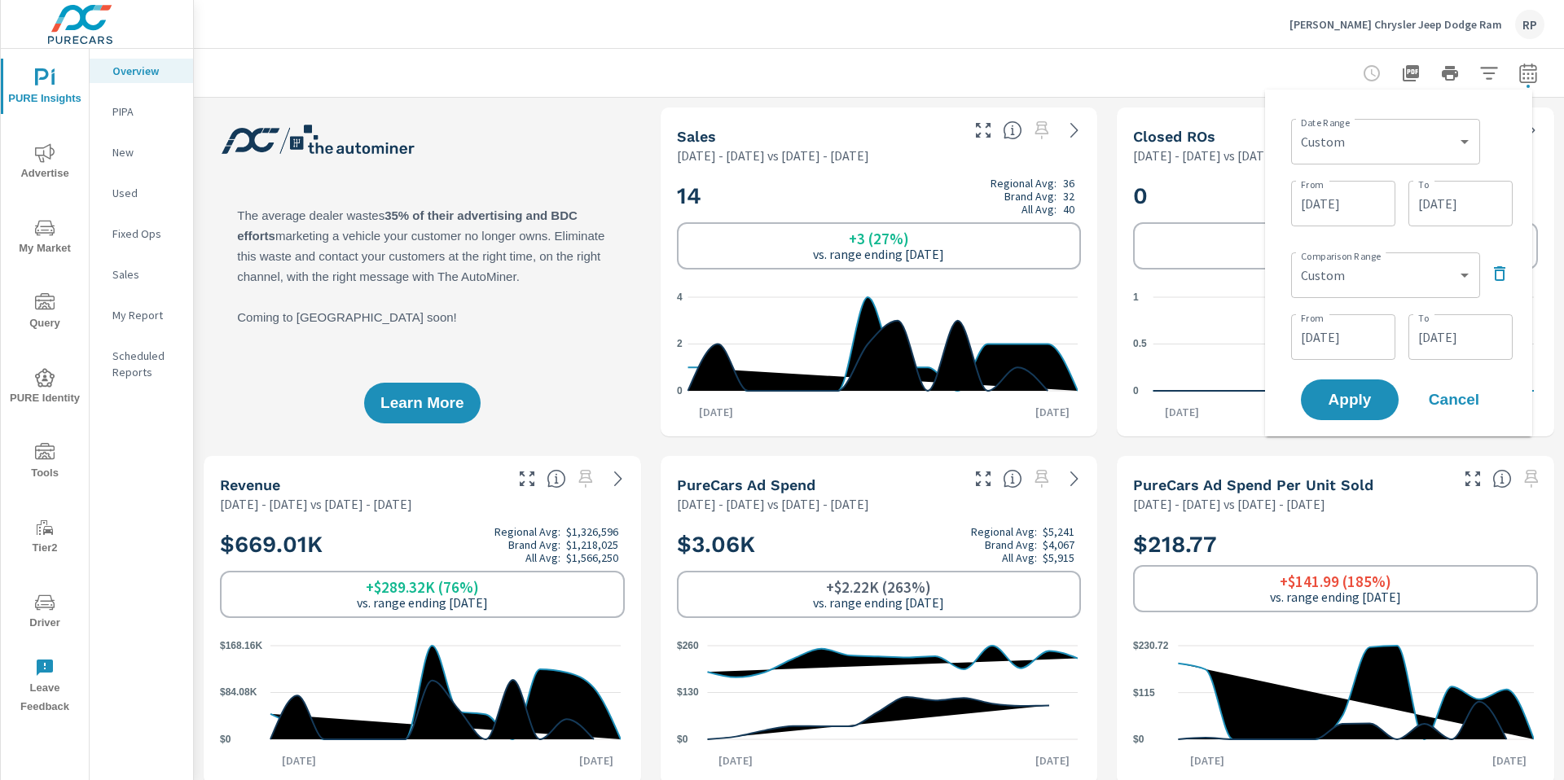
click at [1512, 267] on div "Comparison Range Custom Previous period Previous month Previous year ​" at bounding box center [1402, 273] width 222 height 55
click at [1505, 273] on icon "button" at bounding box center [1500, 274] width 20 height 20
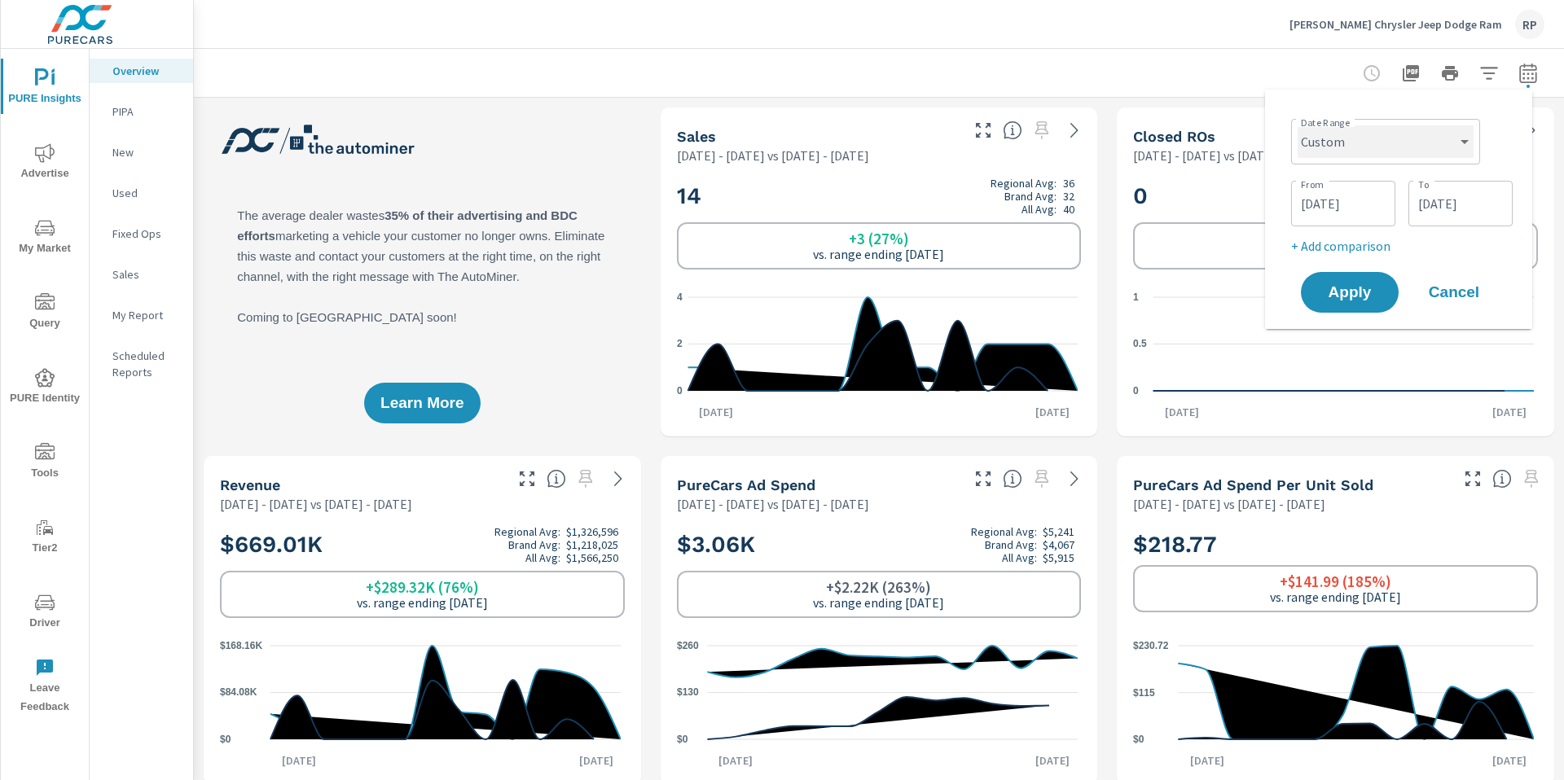
click at [1426, 148] on select "Custom Yesterday Last week Last 7 days Last 14 days Last 30 days Last 45 days L…" at bounding box center [1386, 141] width 176 height 33
click at [1298, 125] on select "Custom Yesterday Last week Last 7 days Last 14 days Last 30 days Last 45 days L…" at bounding box center [1386, 141] width 176 height 33
select select "Last month"
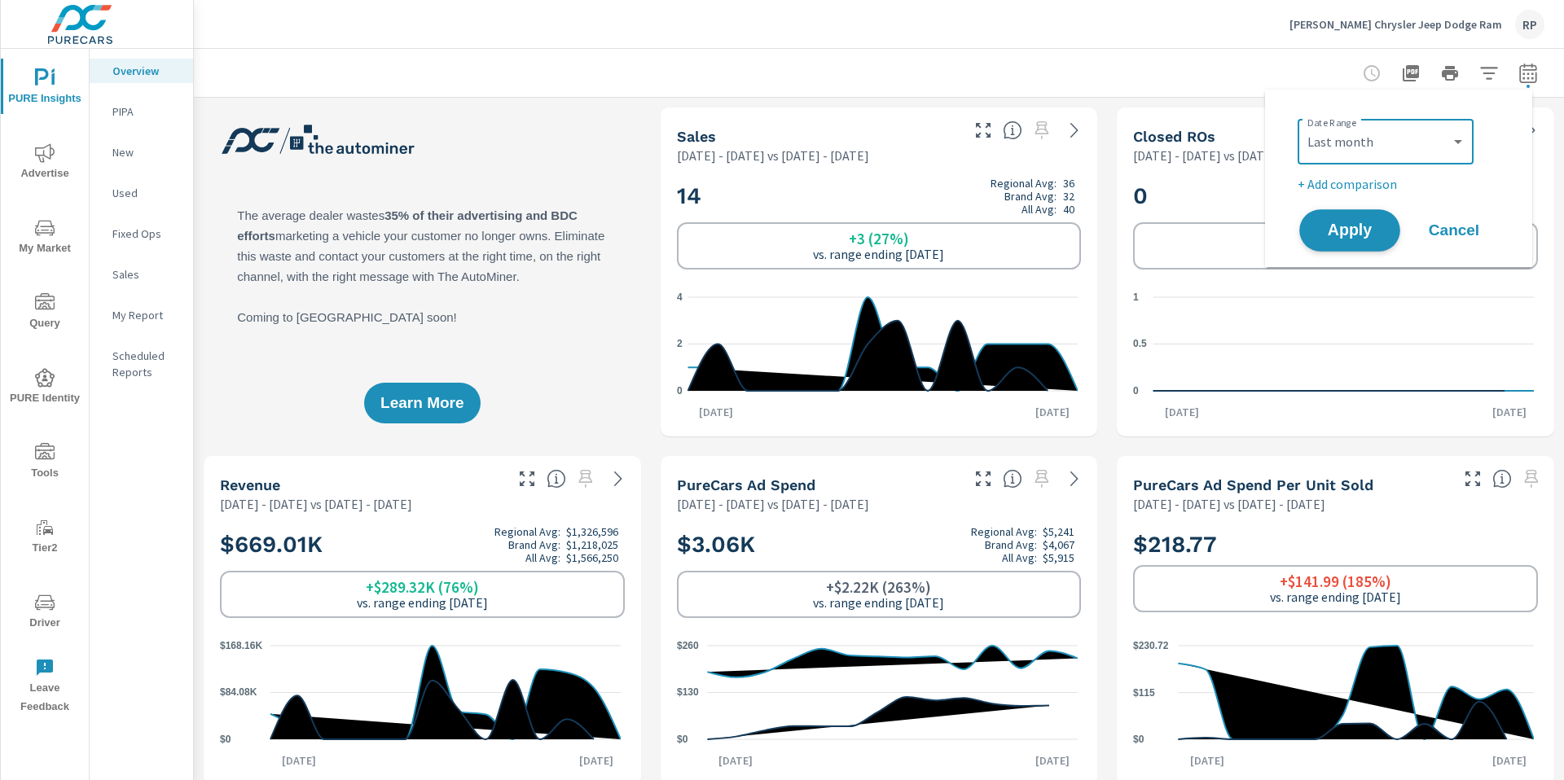
click at [1343, 223] on span "Apply" at bounding box center [1349, 230] width 67 height 15
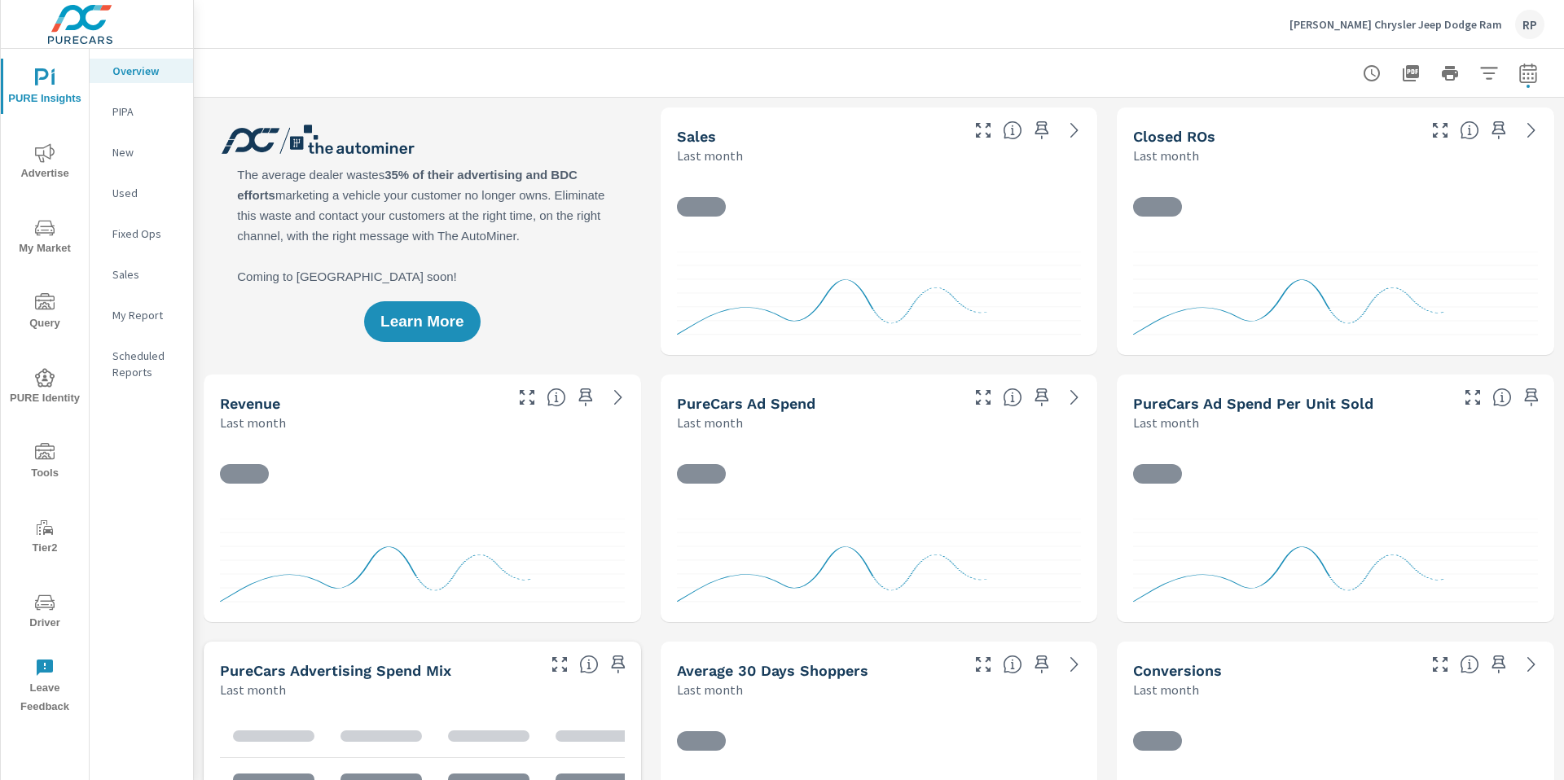
scroll to position [1, 0]
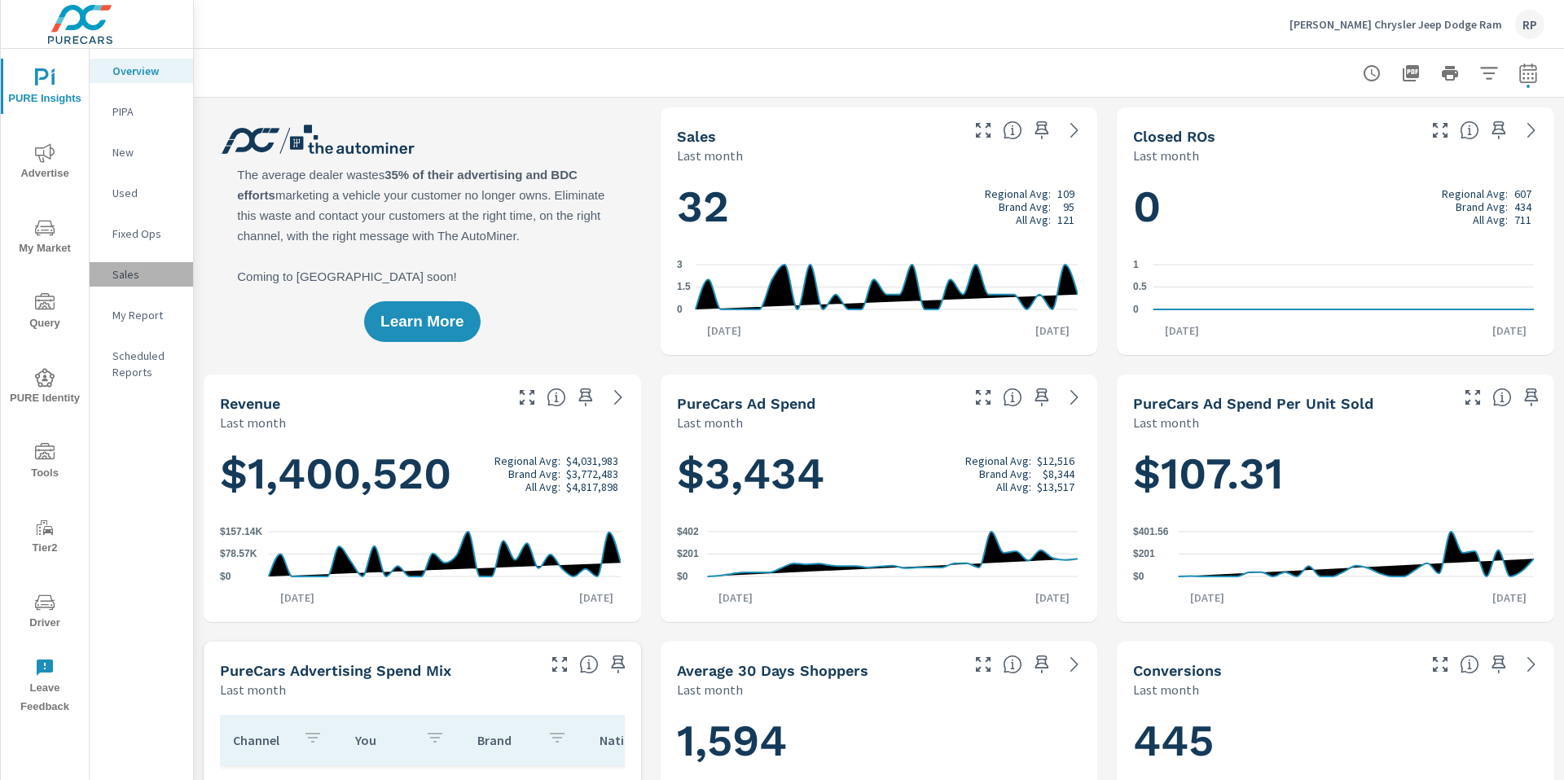
click at [119, 275] on p "Sales" at bounding box center [146, 274] width 68 height 16
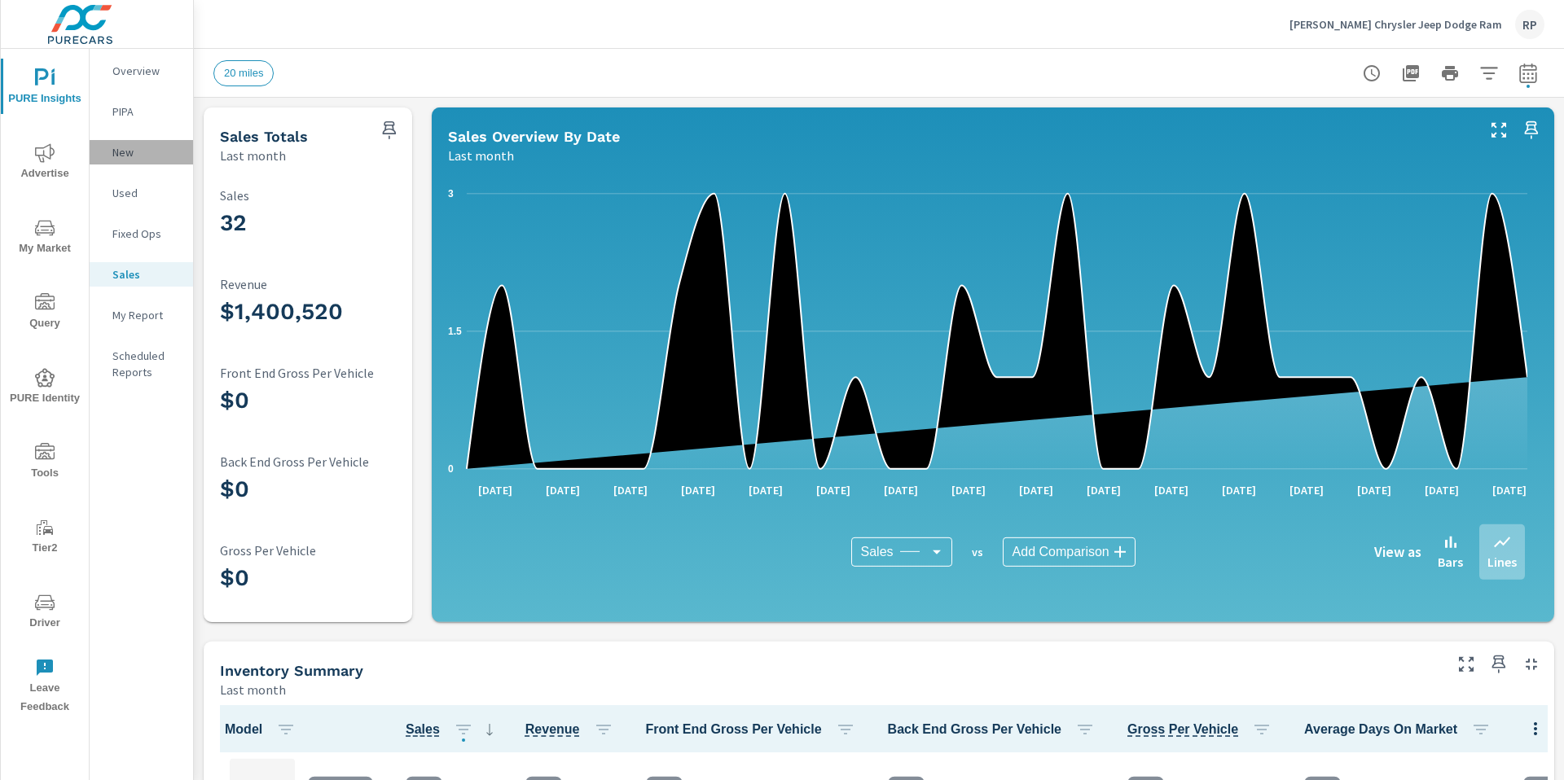
click at [136, 151] on p "New" at bounding box center [146, 152] width 68 height 16
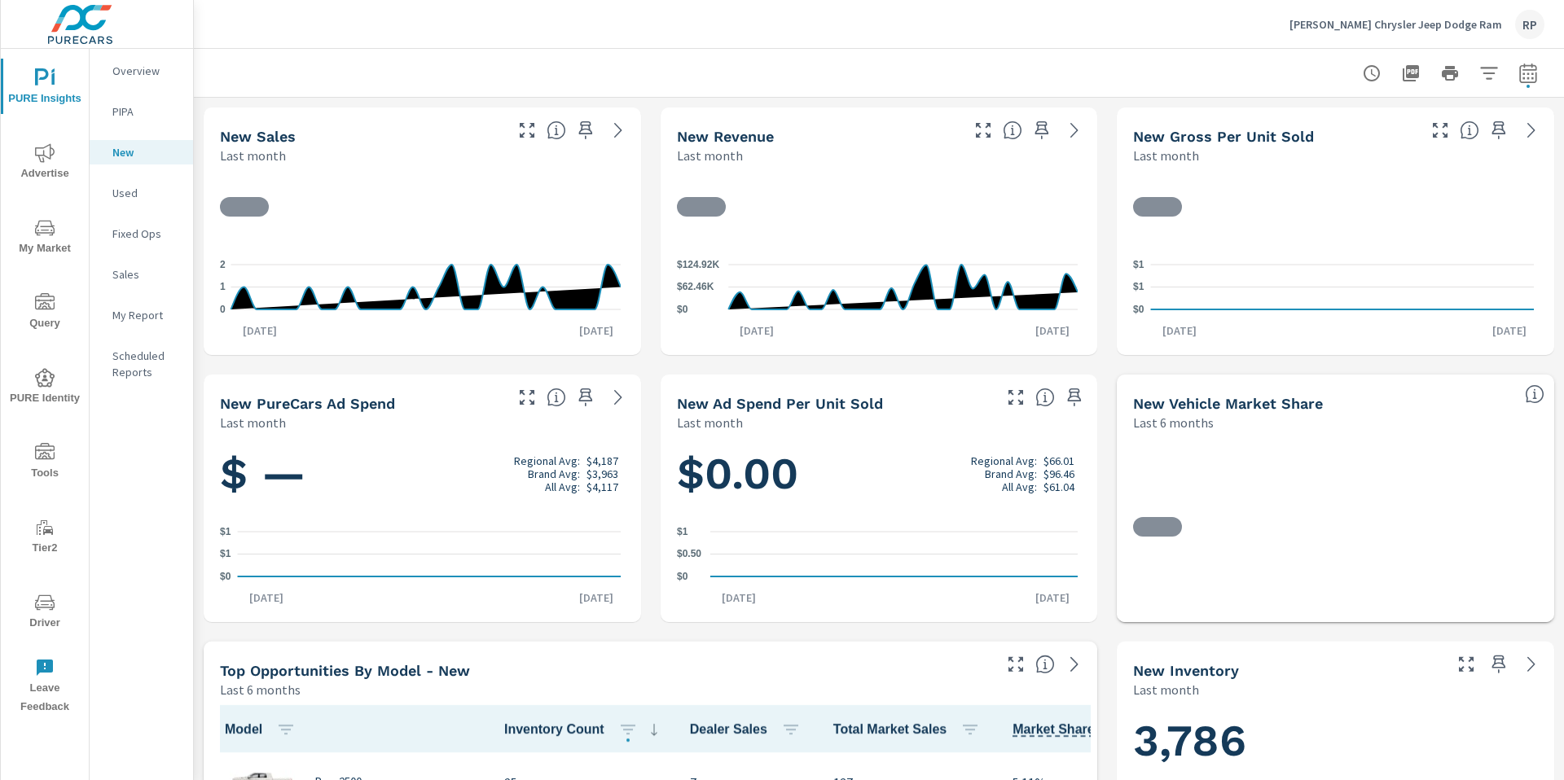
scroll to position [1, 0]
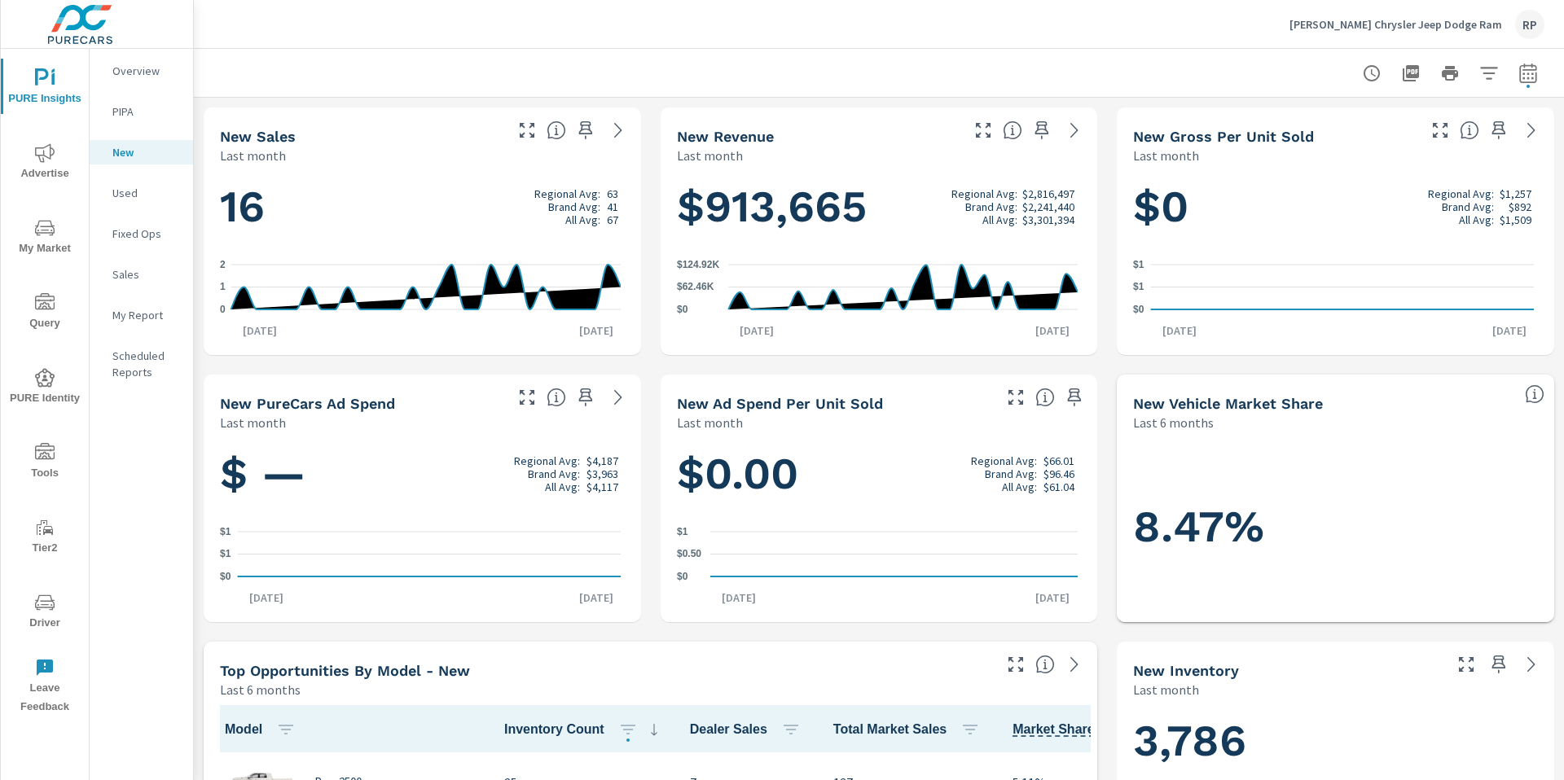
click at [33, 618] on span "Driver" at bounding box center [45, 613] width 78 height 40
